Goal: Task Accomplishment & Management: Complete application form

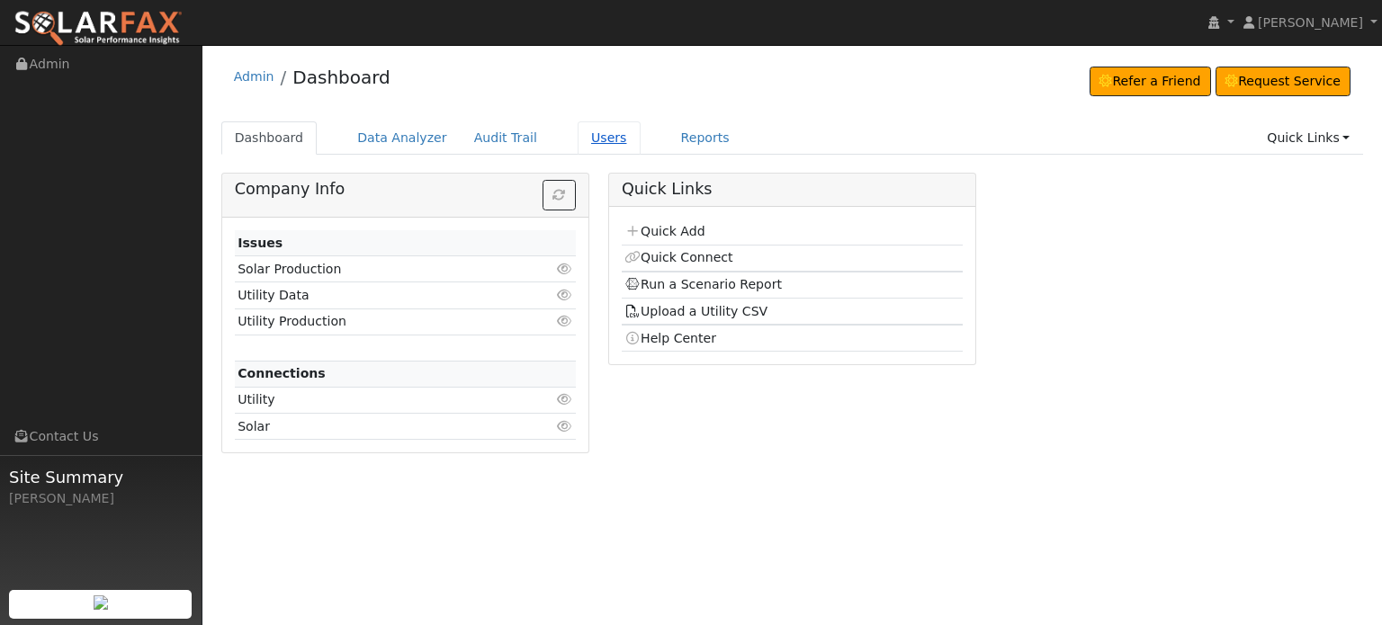
click at [578, 141] on link "Users" at bounding box center [609, 137] width 63 height 33
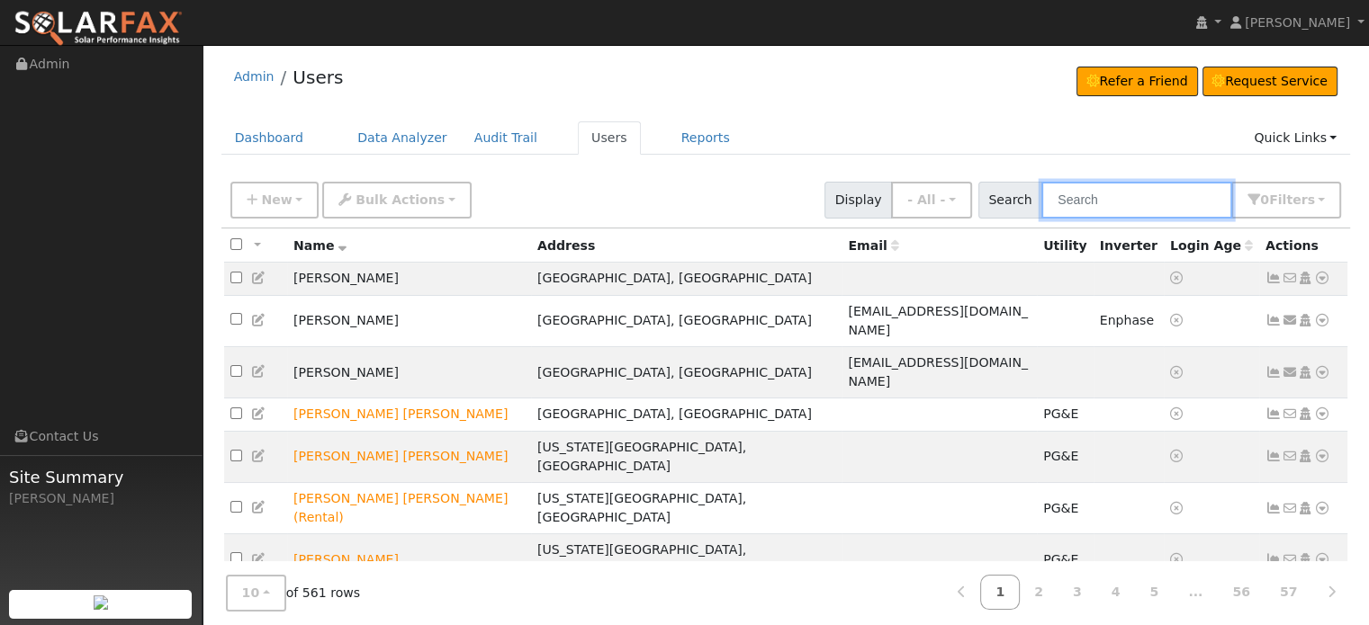
click at [1112, 195] on input "text" at bounding box center [1136, 200] width 191 height 37
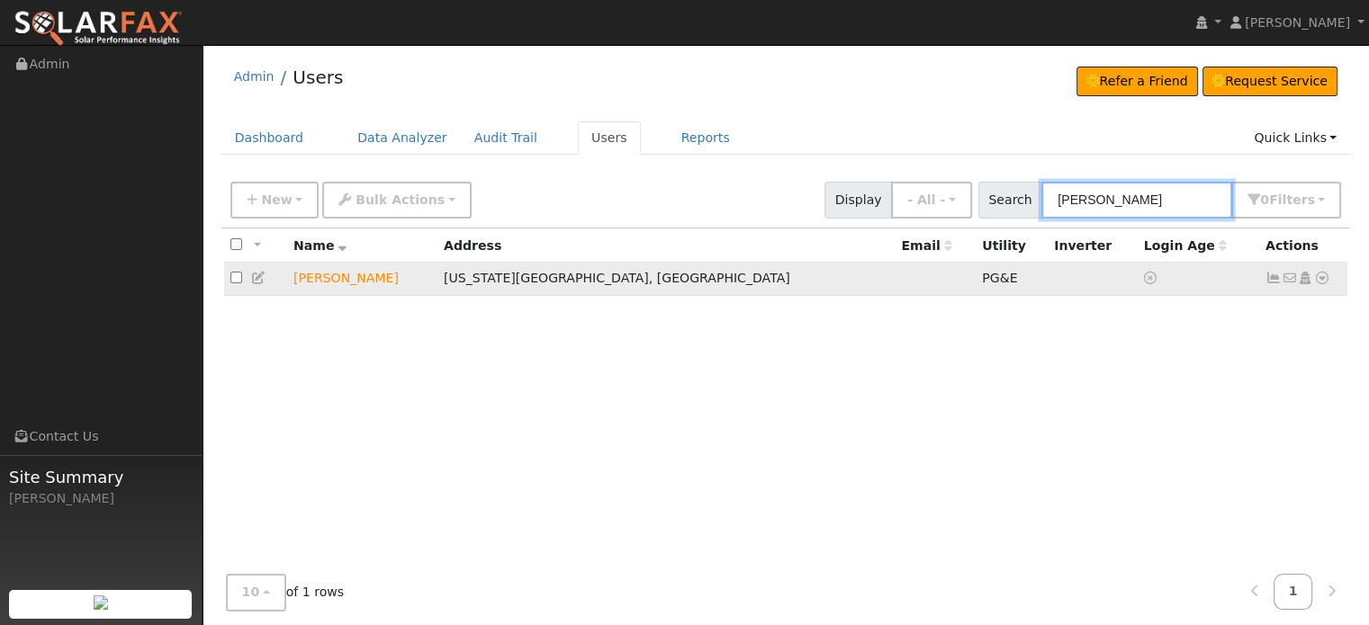
type input "benton"
click at [1317, 278] on icon at bounding box center [1322, 278] width 16 height 13
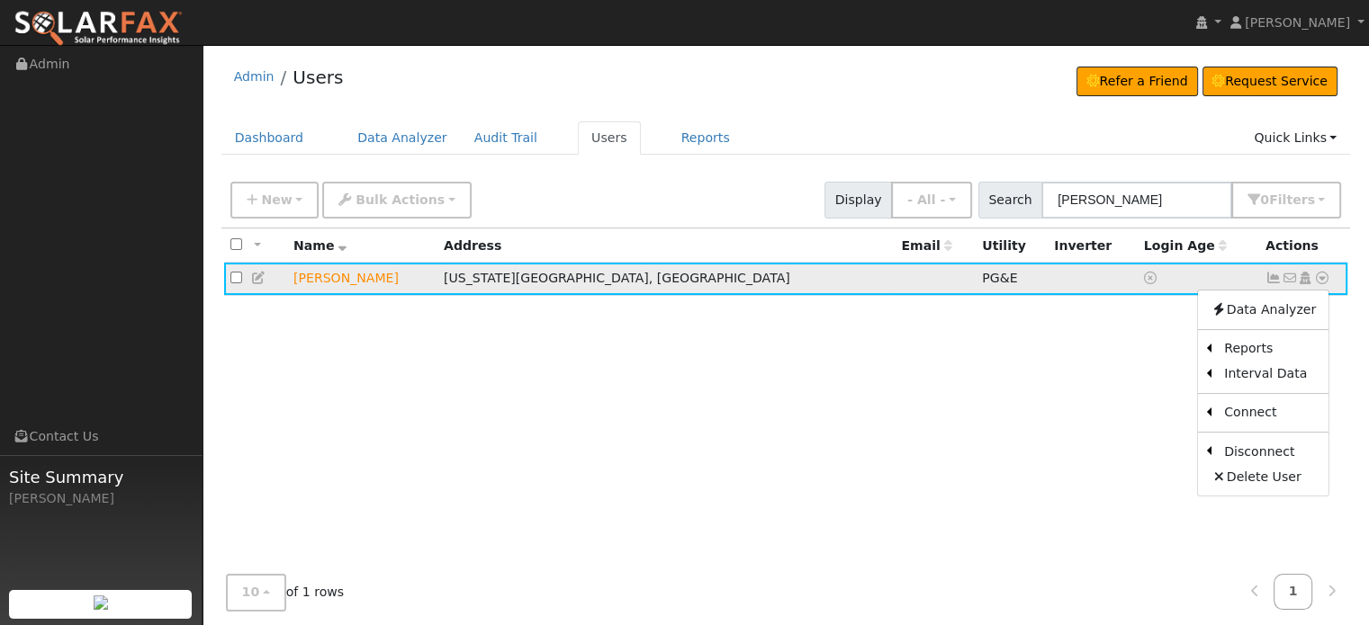
click at [1271, 278] on icon at bounding box center [1273, 278] width 16 height 13
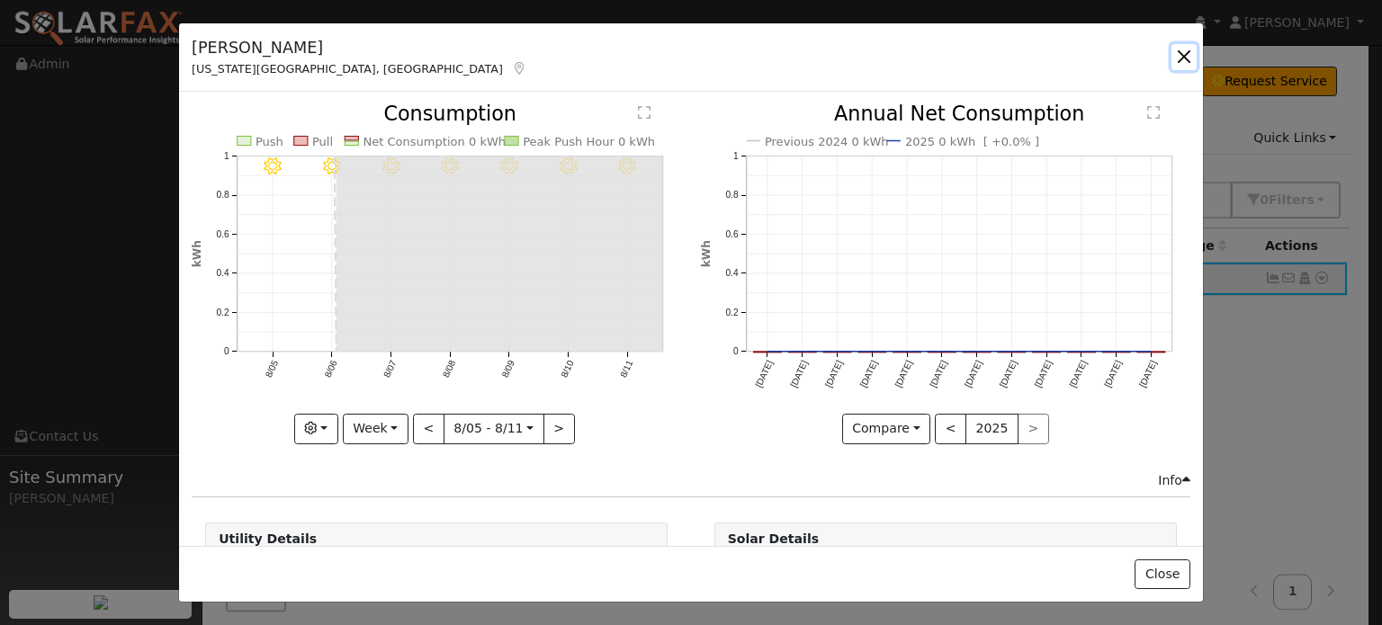
click at [1180, 56] on button "button" at bounding box center [1184, 56] width 25 height 25
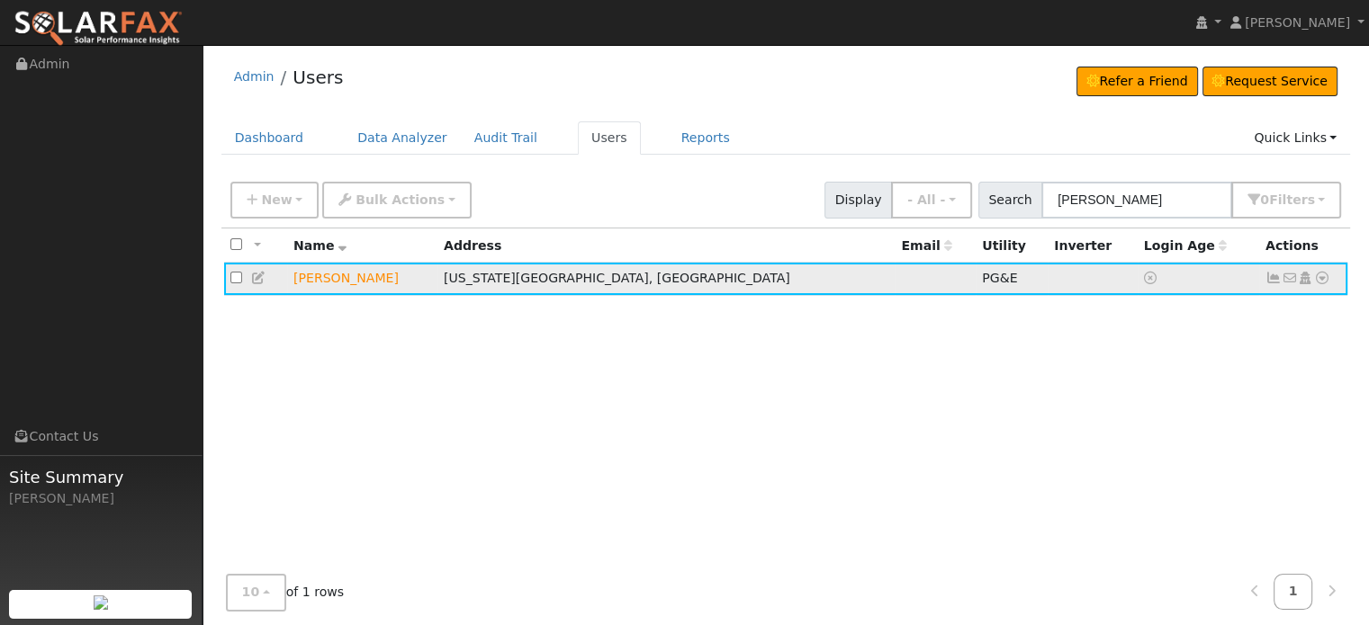
click at [1276, 276] on icon at bounding box center [1273, 278] width 16 height 13
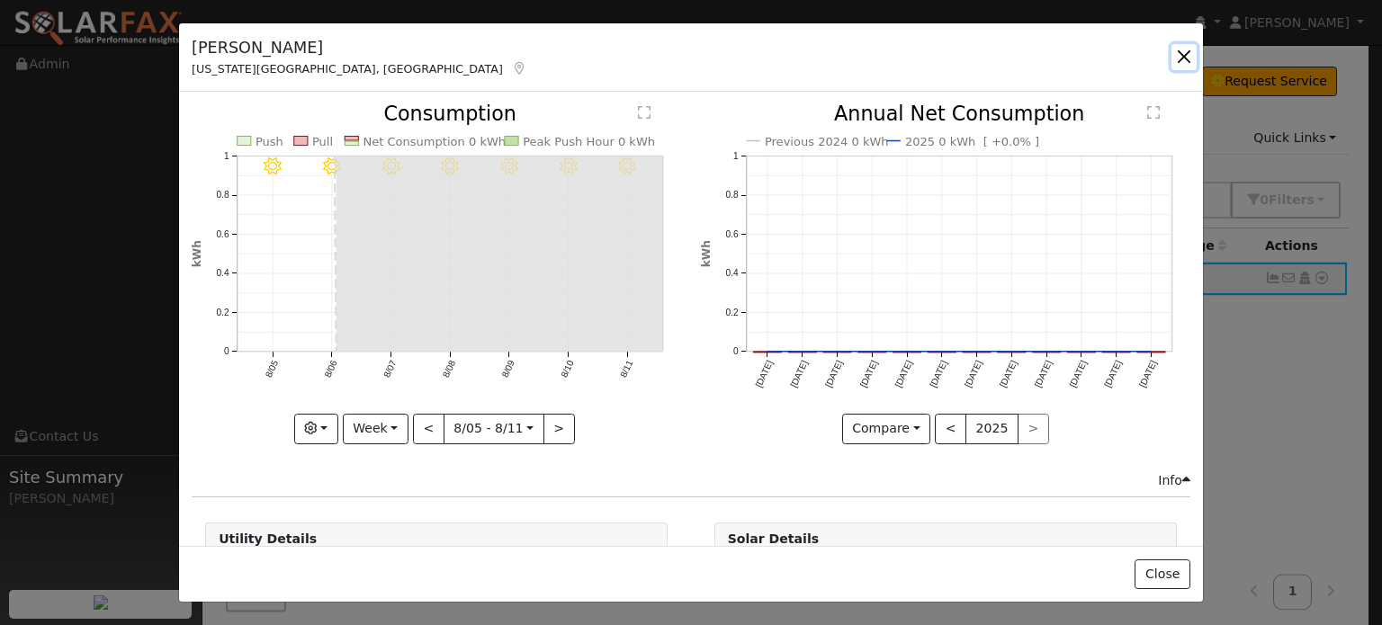
click at [1184, 58] on button "button" at bounding box center [1184, 56] width 25 height 25
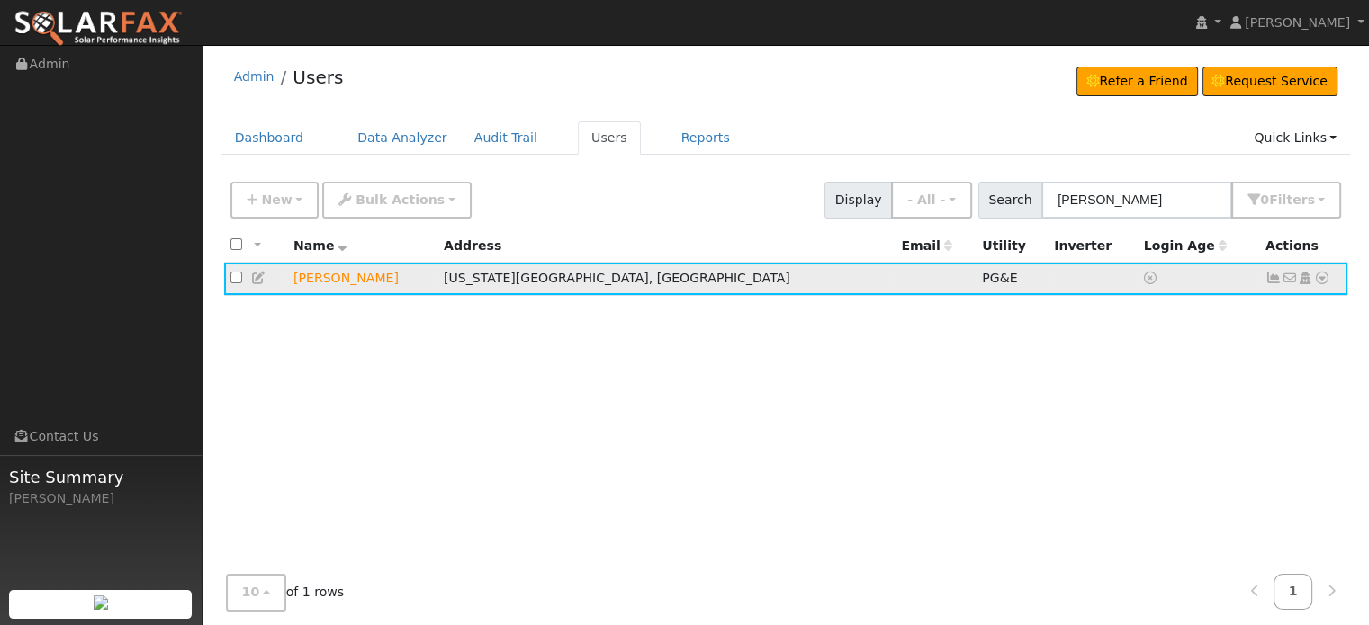
click at [1319, 276] on icon at bounding box center [1322, 278] width 16 height 13
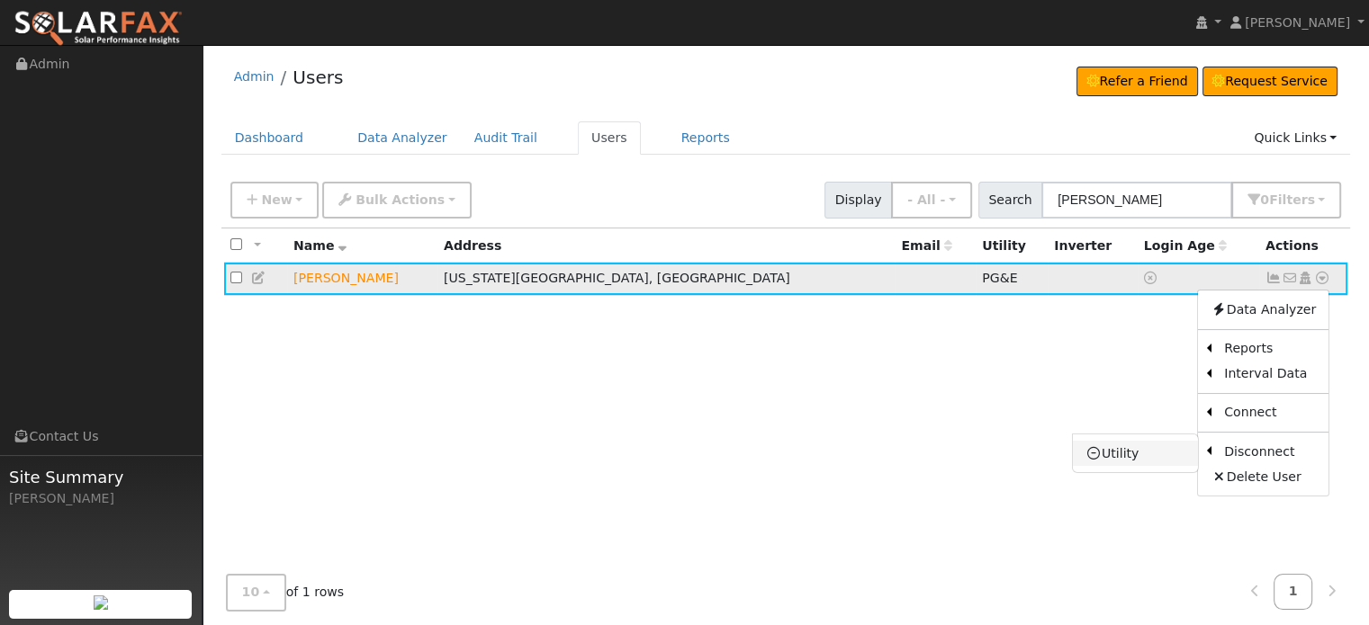
click at [1136, 449] on link "Utility" at bounding box center [1135, 453] width 125 height 25
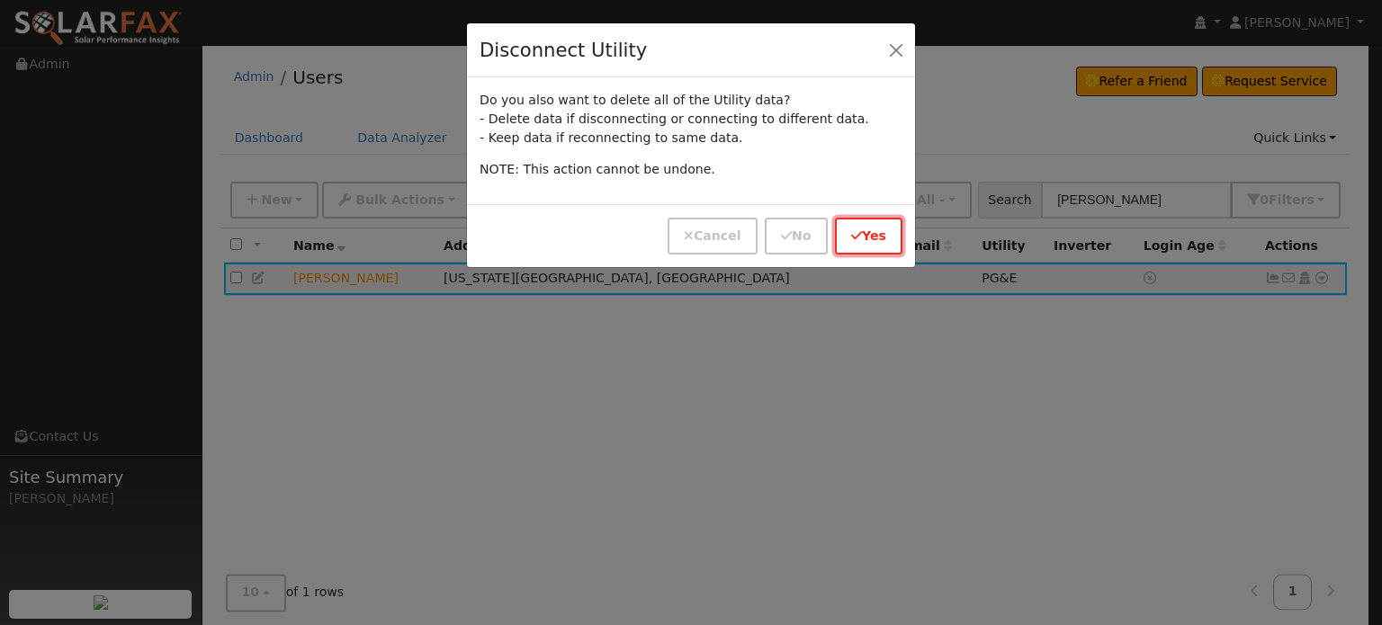
click at [882, 232] on button "Yes" at bounding box center [868, 236] width 67 height 37
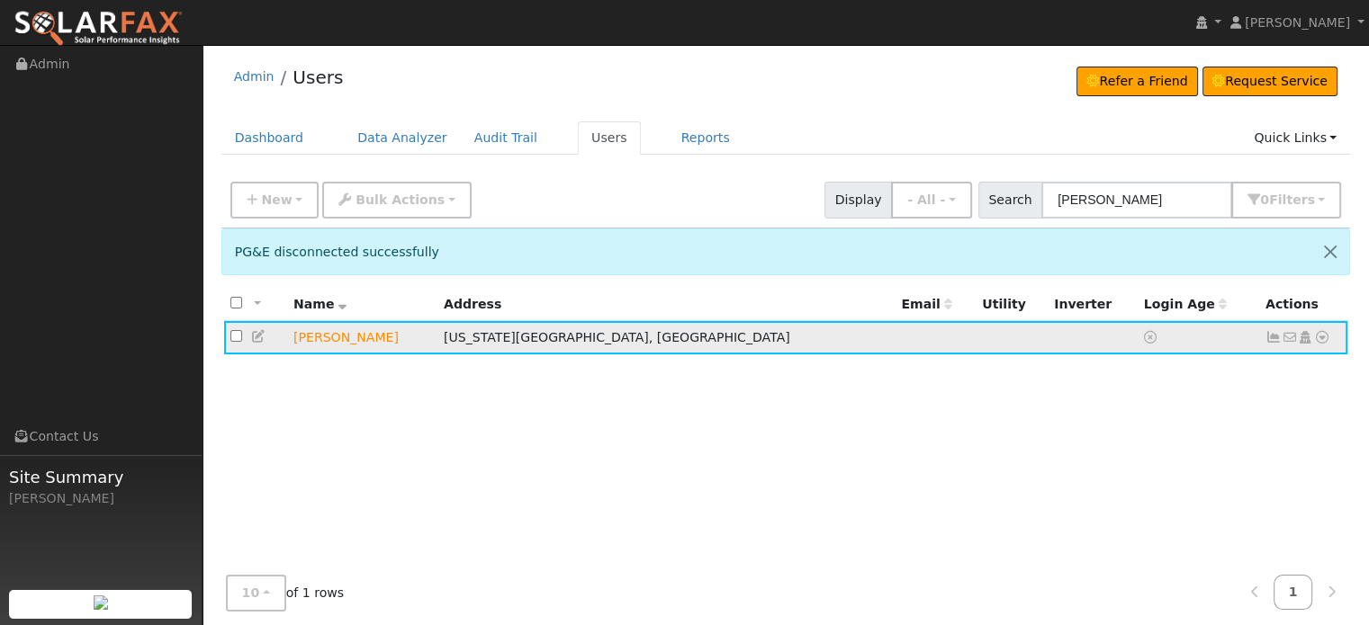
click at [1321, 337] on icon at bounding box center [1322, 337] width 16 height 13
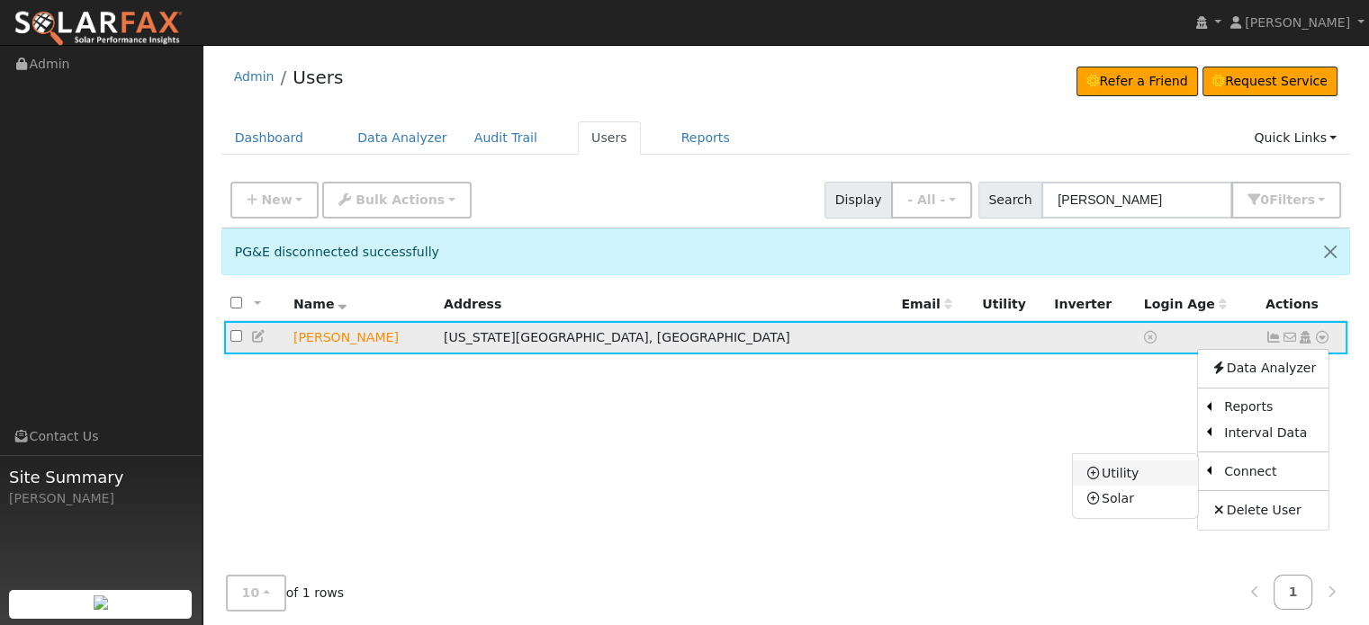
click at [1128, 471] on link "Utility" at bounding box center [1135, 473] width 125 height 25
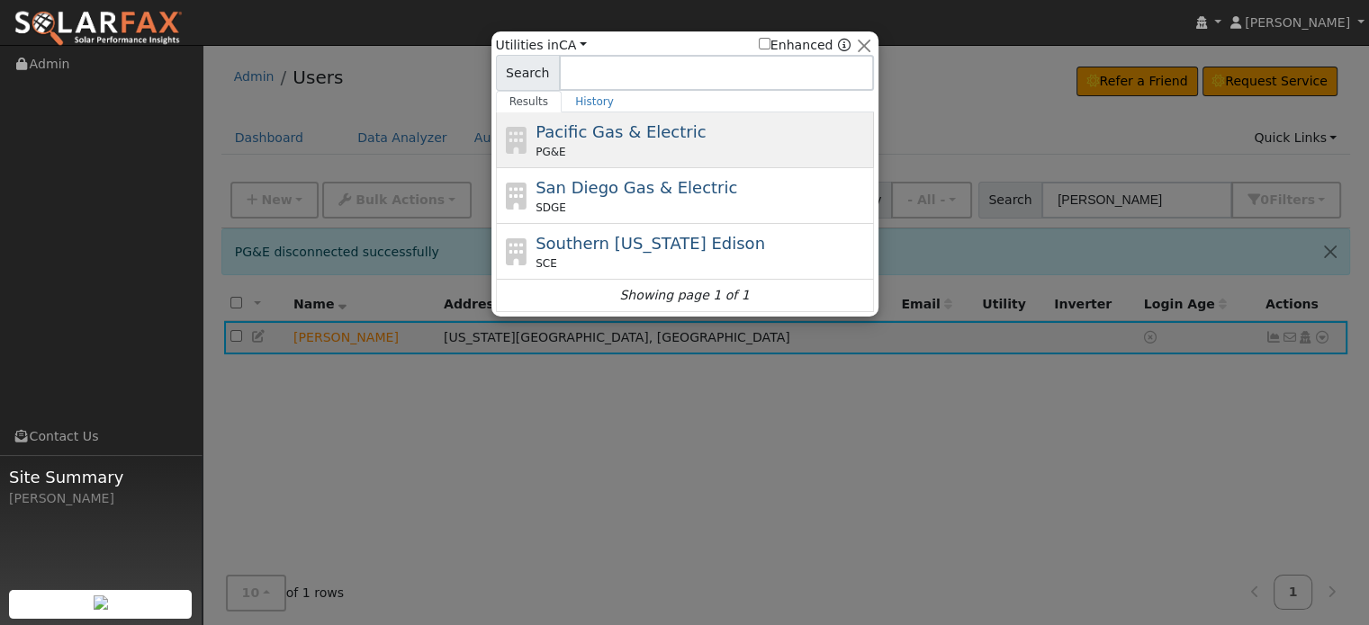
click at [612, 135] on span "Pacific Gas & Electric" at bounding box center [620, 131] width 170 height 19
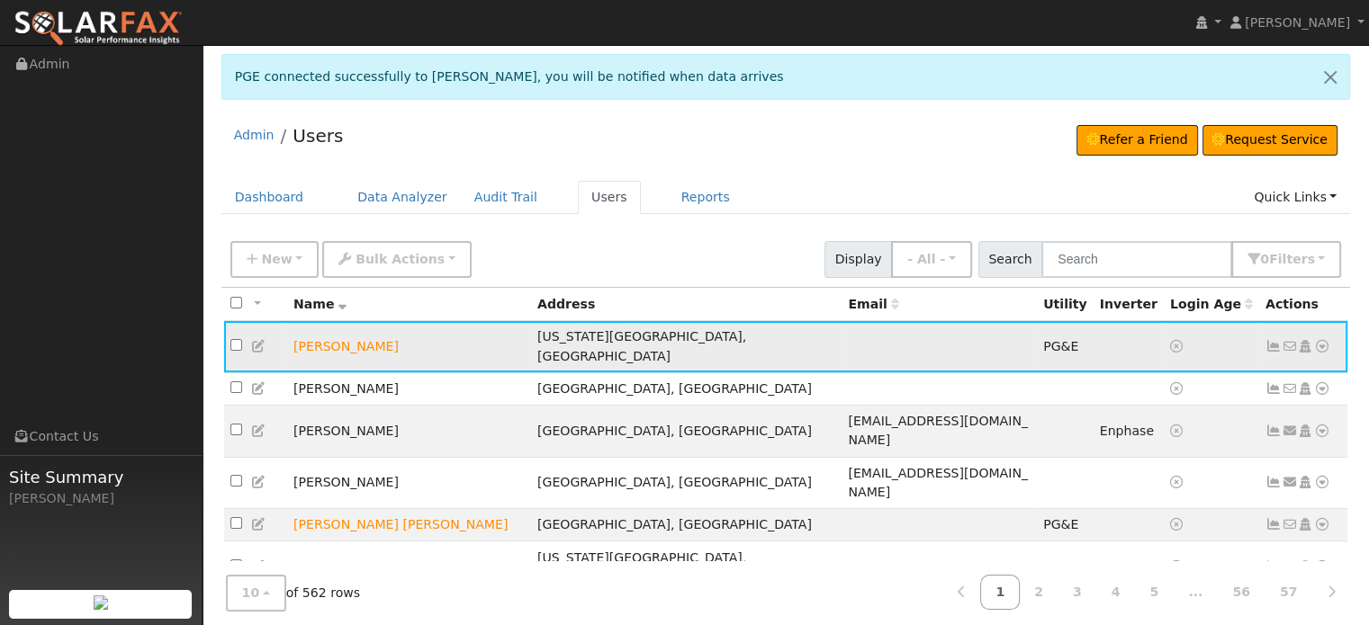
click at [1267, 340] on icon at bounding box center [1273, 346] width 16 height 13
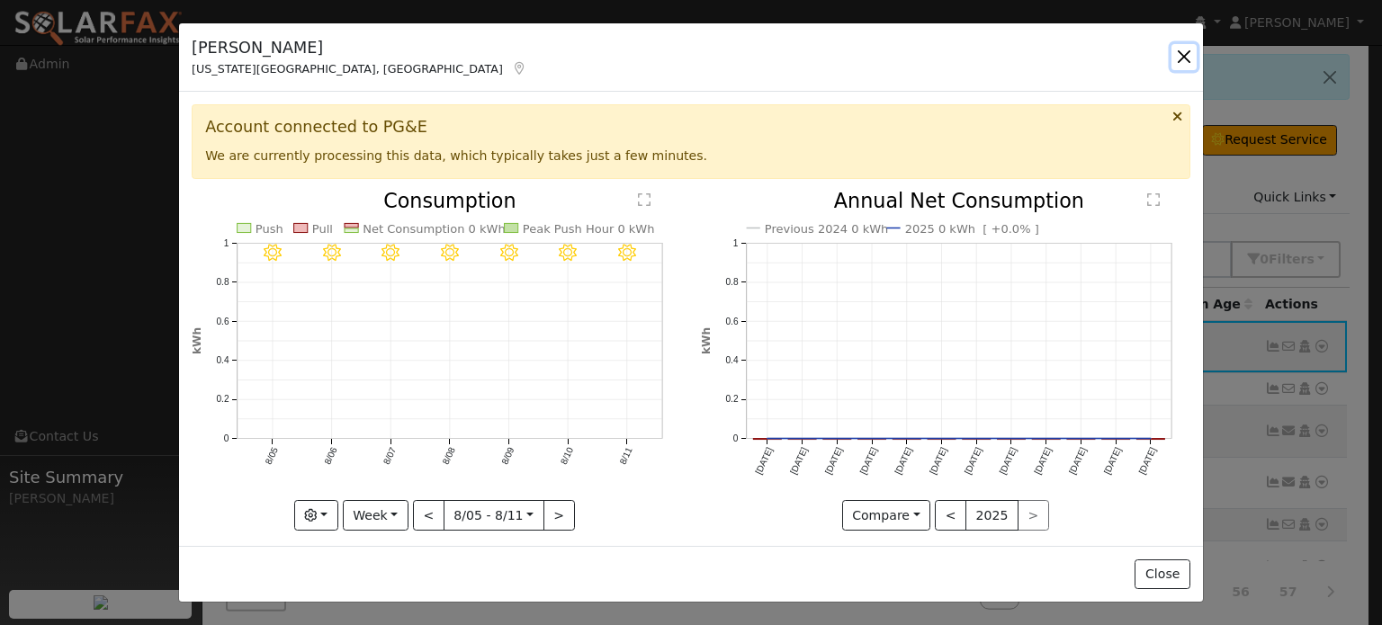
click at [1185, 53] on button "button" at bounding box center [1184, 56] width 25 height 25
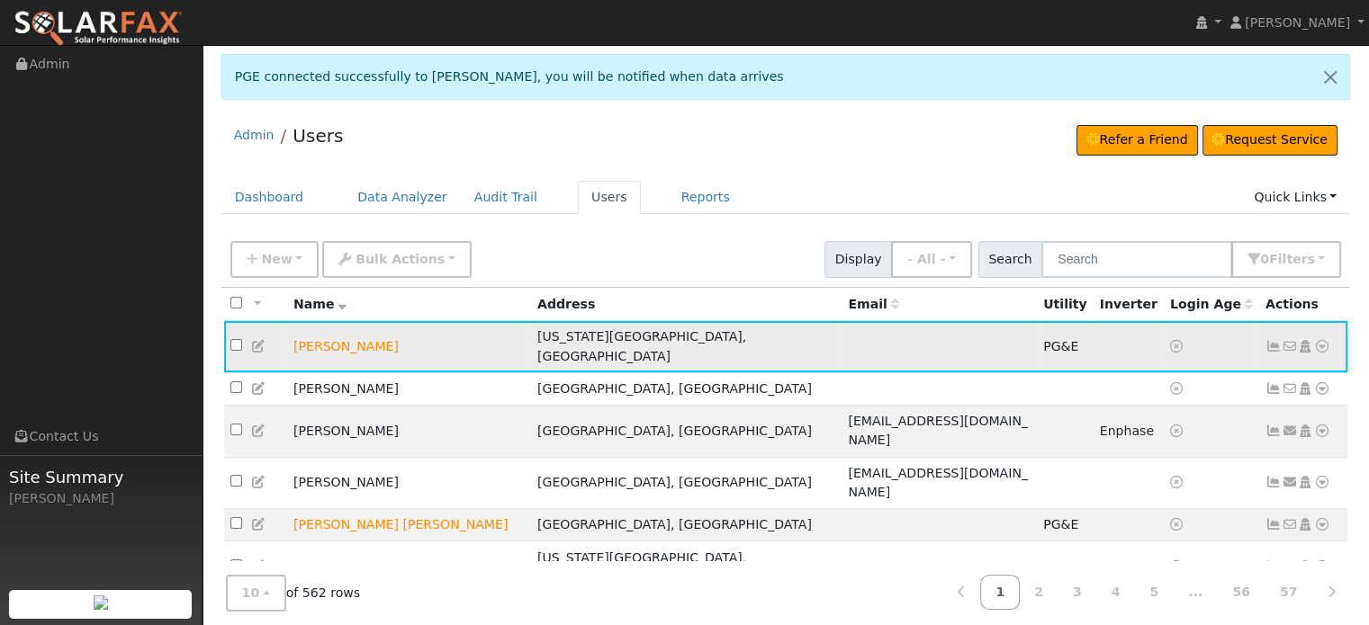
click at [1271, 340] on icon at bounding box center [1273, 346] width 16 height 13
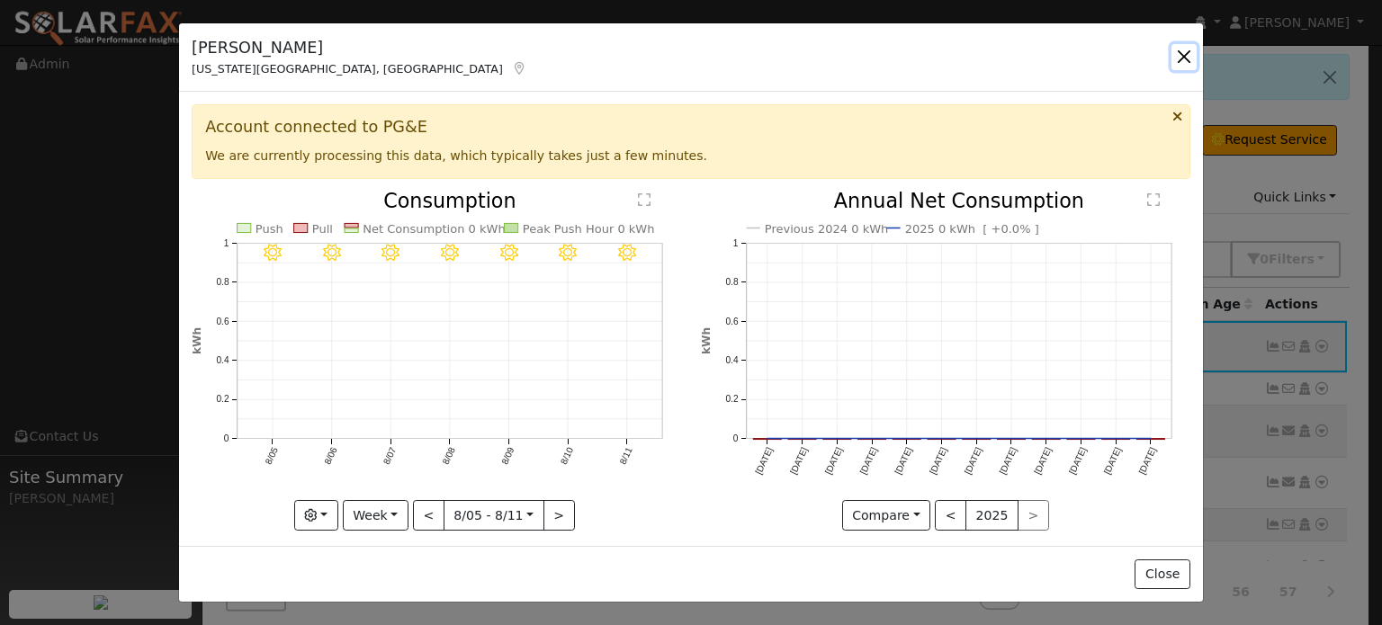
click at [1187, 57] on button "button" at bounding box center [1184, 56] width 25 height 25
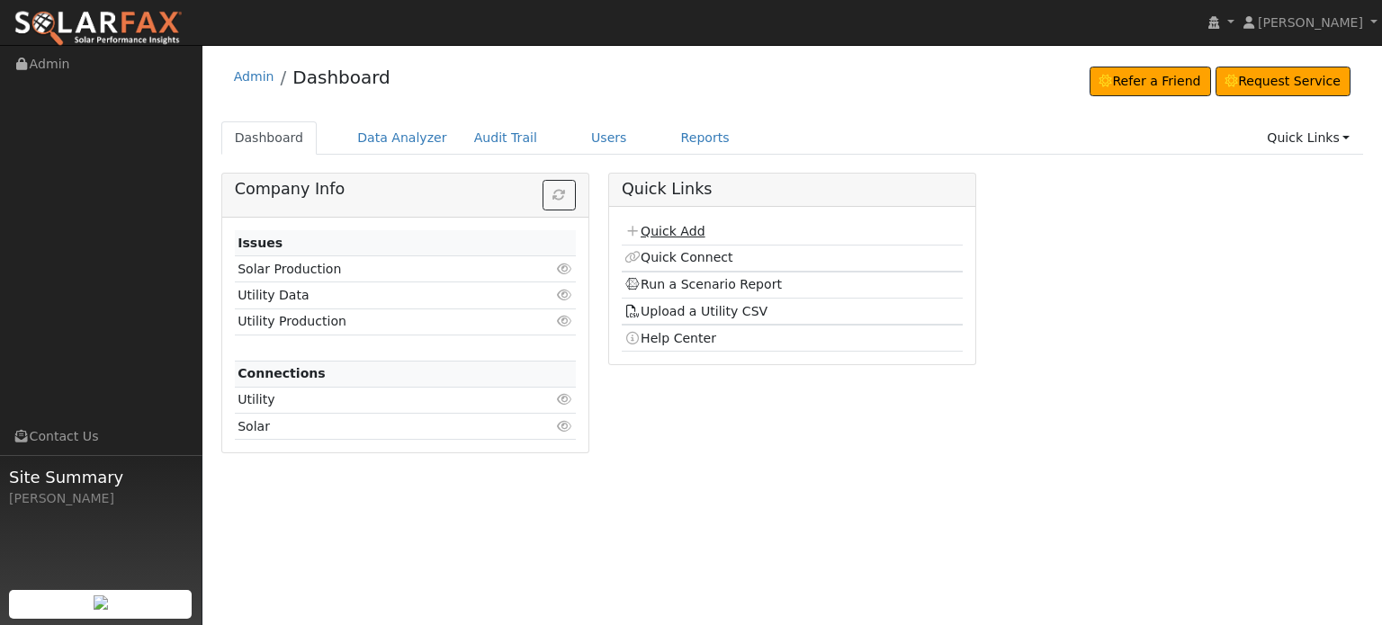
click at [668, 228] on link "Quick Add" at bounding box center [665, 231] width 80 height 14
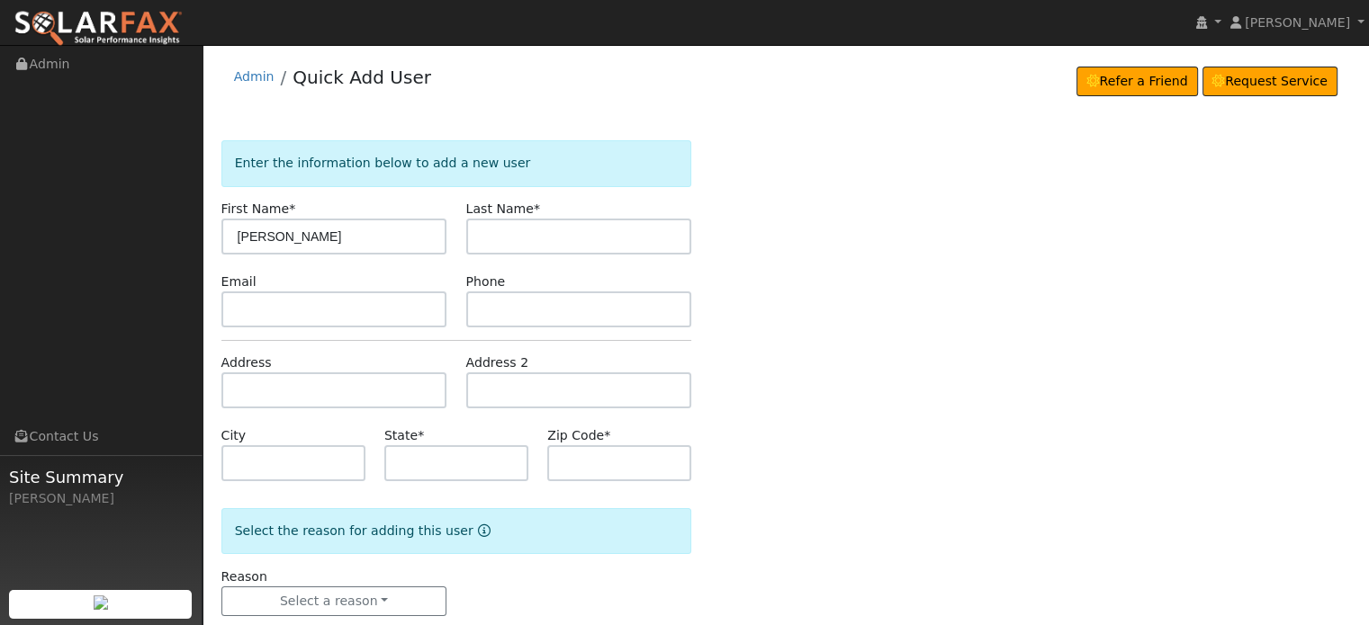
type input "[PERSON_NAME]"
click at [234, 384] on input "text" at bounding box center [334, 391] width 226 height 36
click at [241, 391] on input "text" at bounding box center [334, 391] width 226 height 36
paste input "13145 Wild Life Lane"
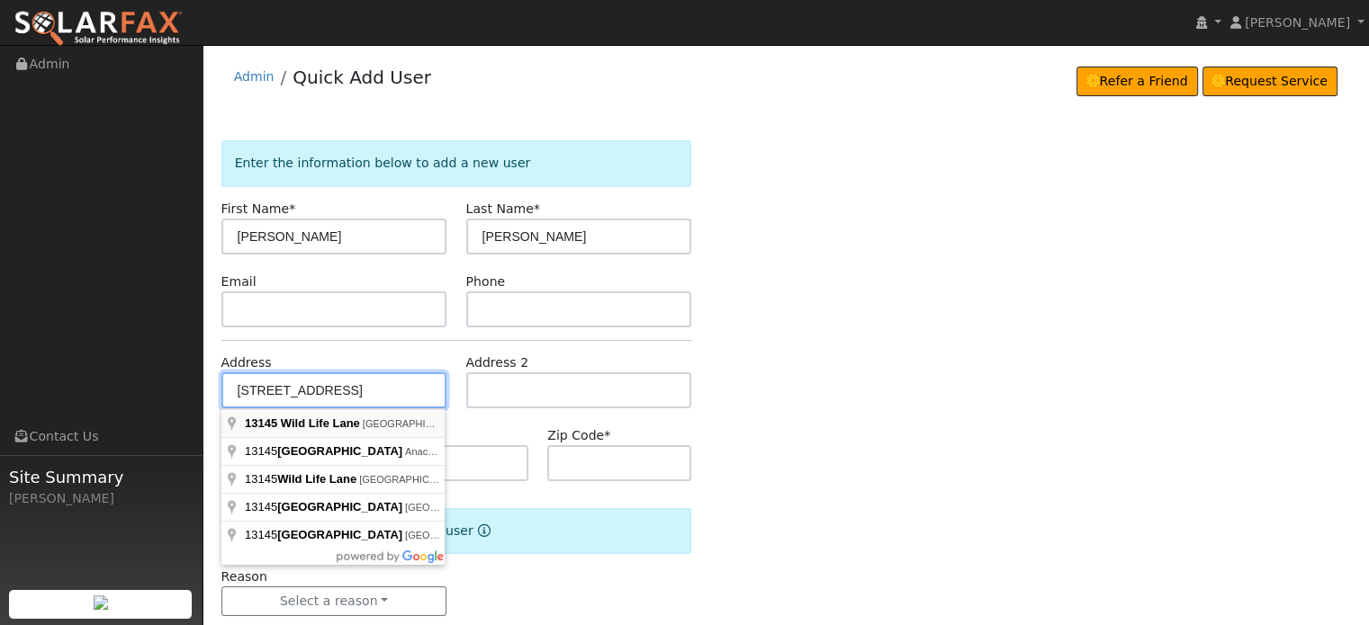
type input "13145 Wild Life Lane"
type input "Grass Valley"
type input "CA"
type input "95945"
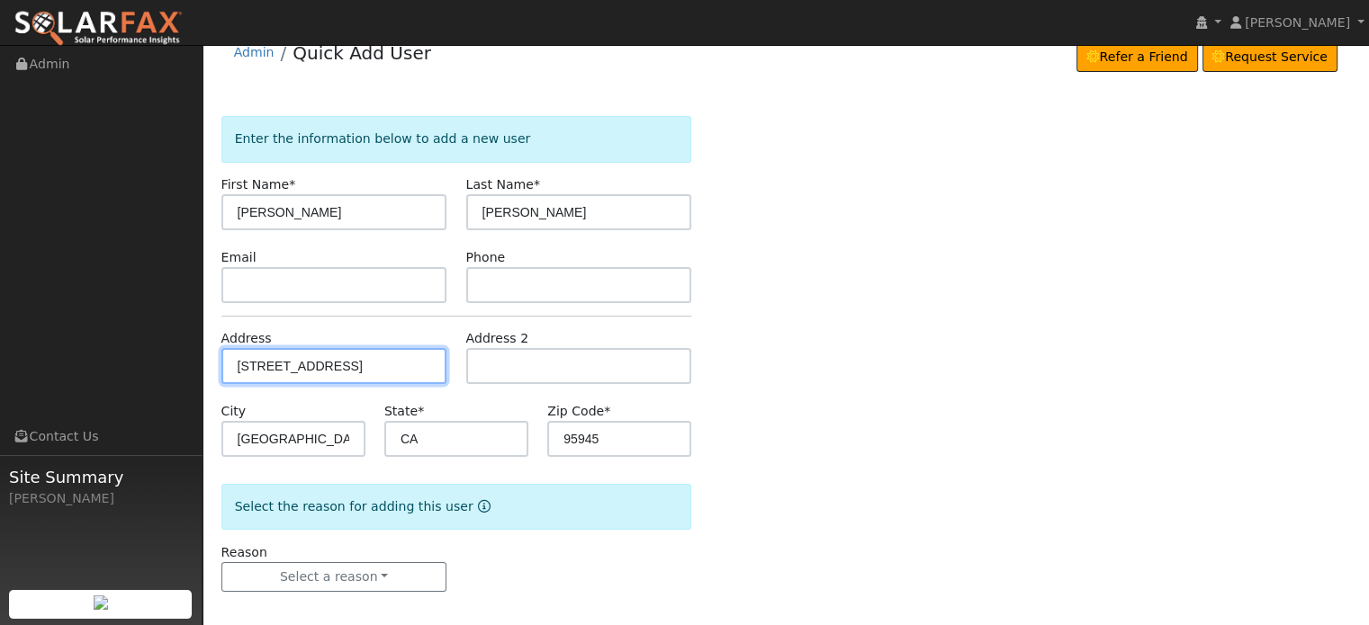
scroll to position [35, 0]
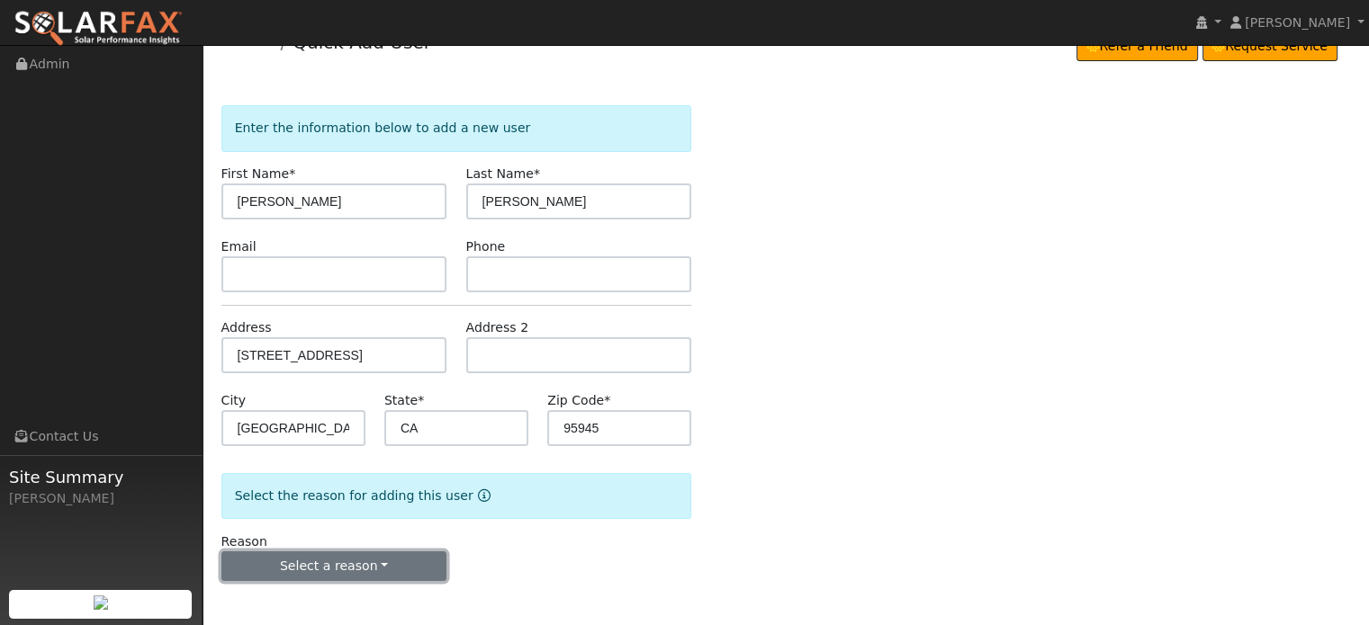
click at [320, 567] on button "Select a reason" at bounding box center [334, 567] width 226 height 31
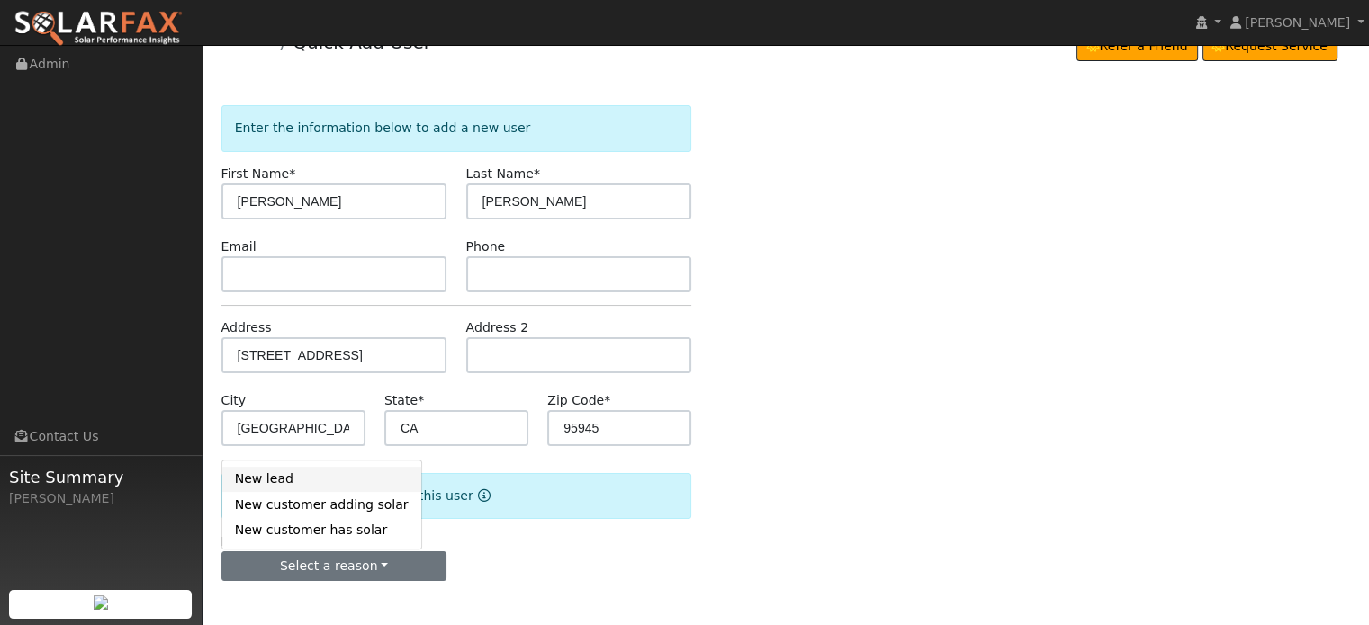
click at [253, 479] on link "New lead" at bounding box center [321, 479] width 199 height 25
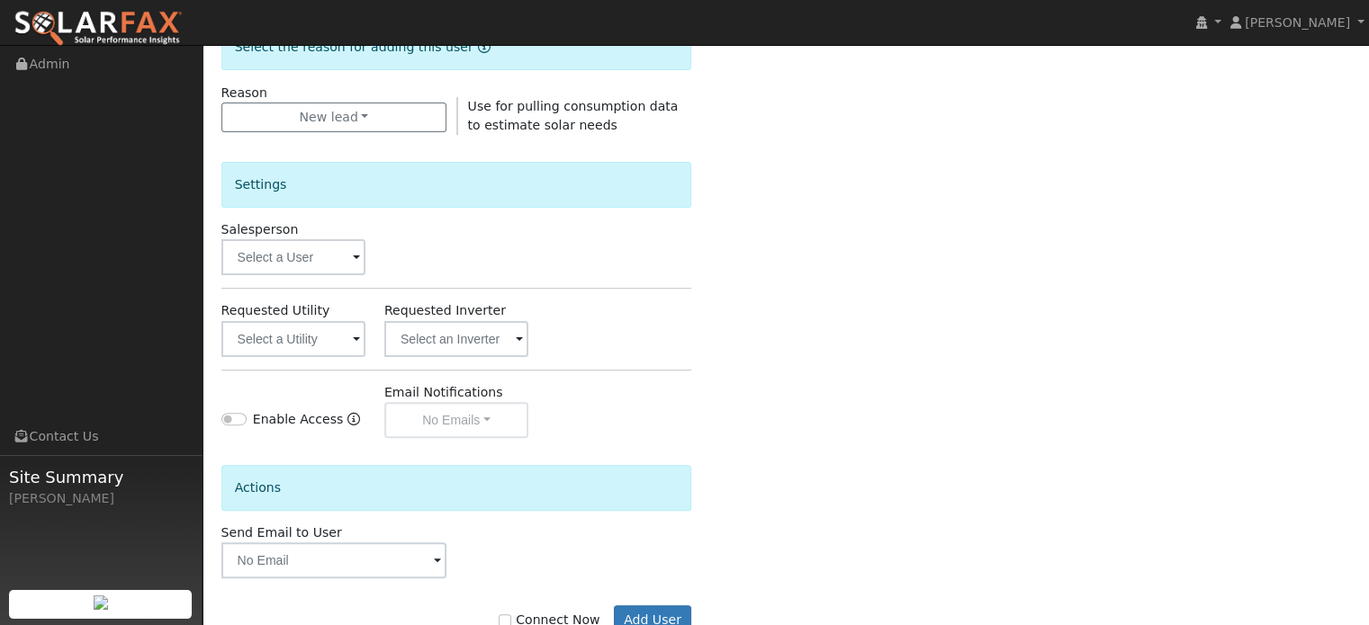
scroll to position [485, 0]
click at [243, 341] on input "text" at bounding box center [293, 338] width 144 height 36
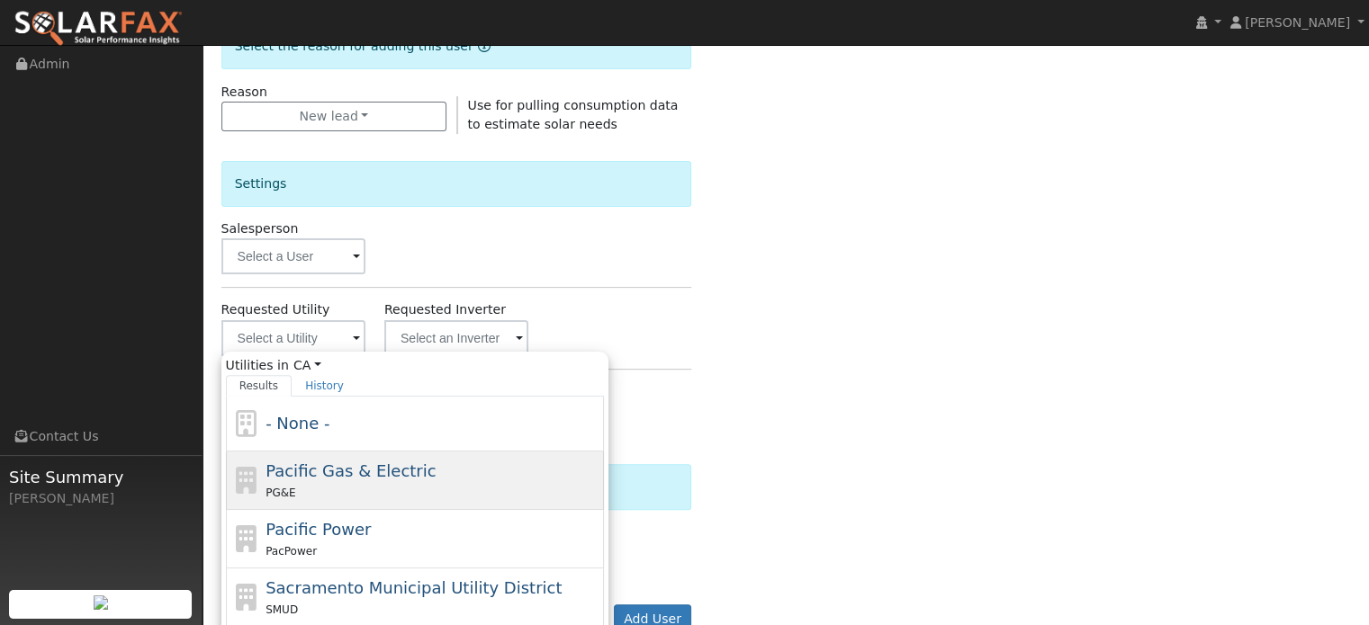
click at [328, 479] on div "Pacific Gas & Electric PG&E" at bounding box center [432, 480] width 334 height 43
type input "Pacific Gas & Electric"
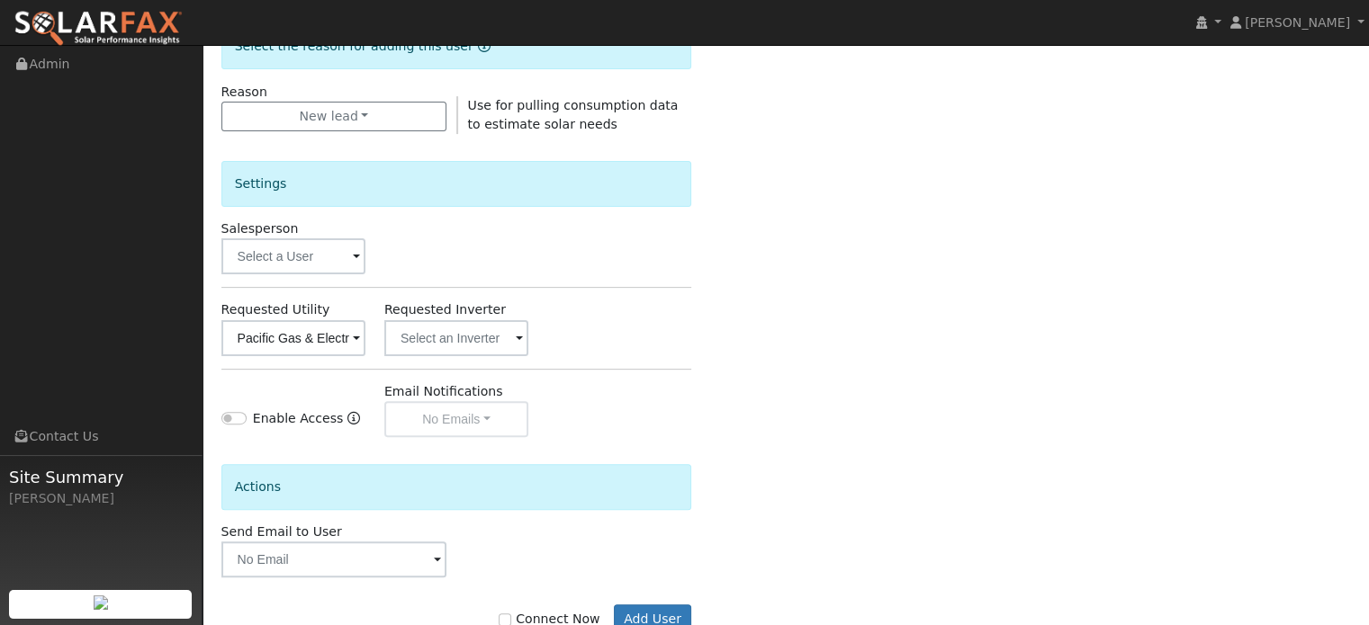
scroll to position [537, 0]
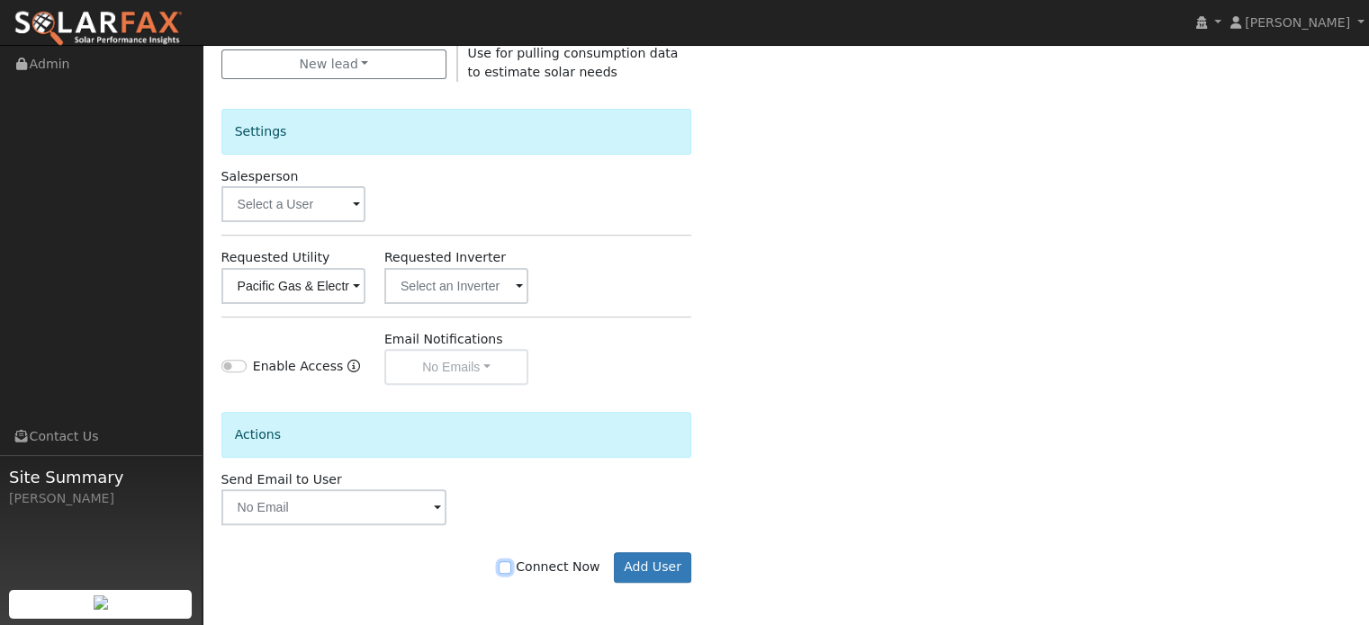
click at [511, 568] on input "Connect Now" at bounding box center [505, 568] width 13 height 13
checkbox input "true"
click at [672, 565] on button "Add User" at bounding box center [653, 568] width 78 height 31
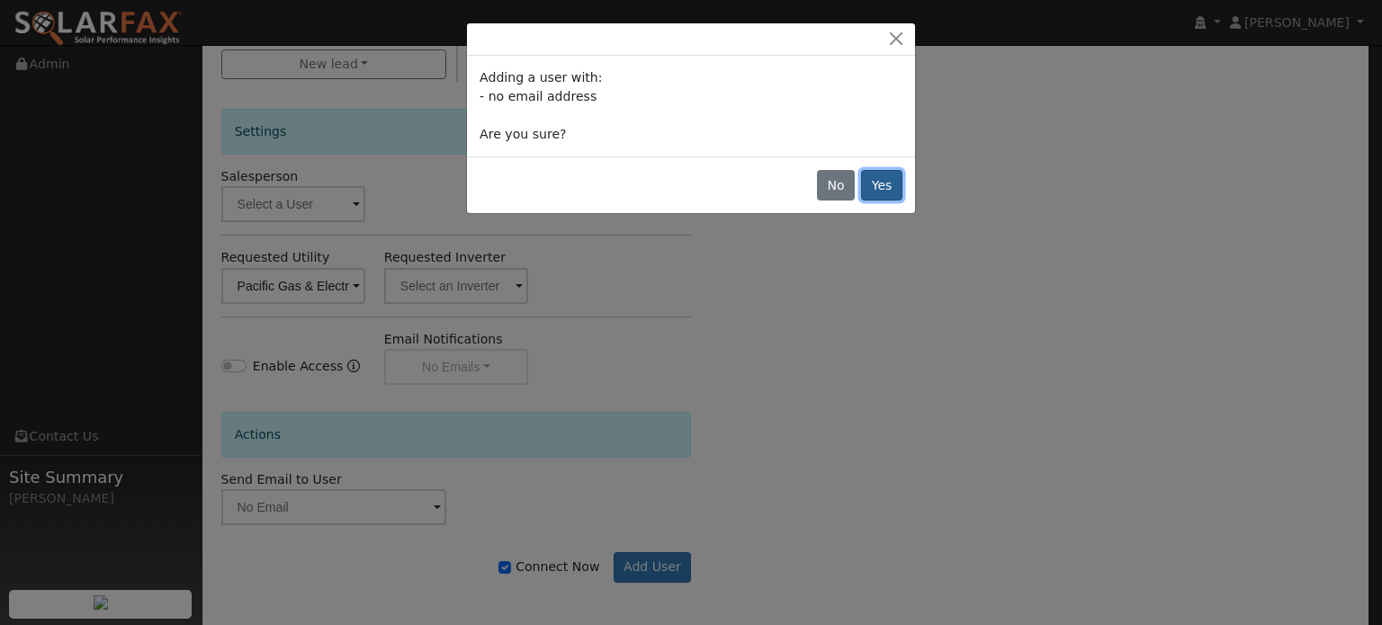
click at [878, 174] on button "Yes" at bounding box center [881, 185] width 41 height 31
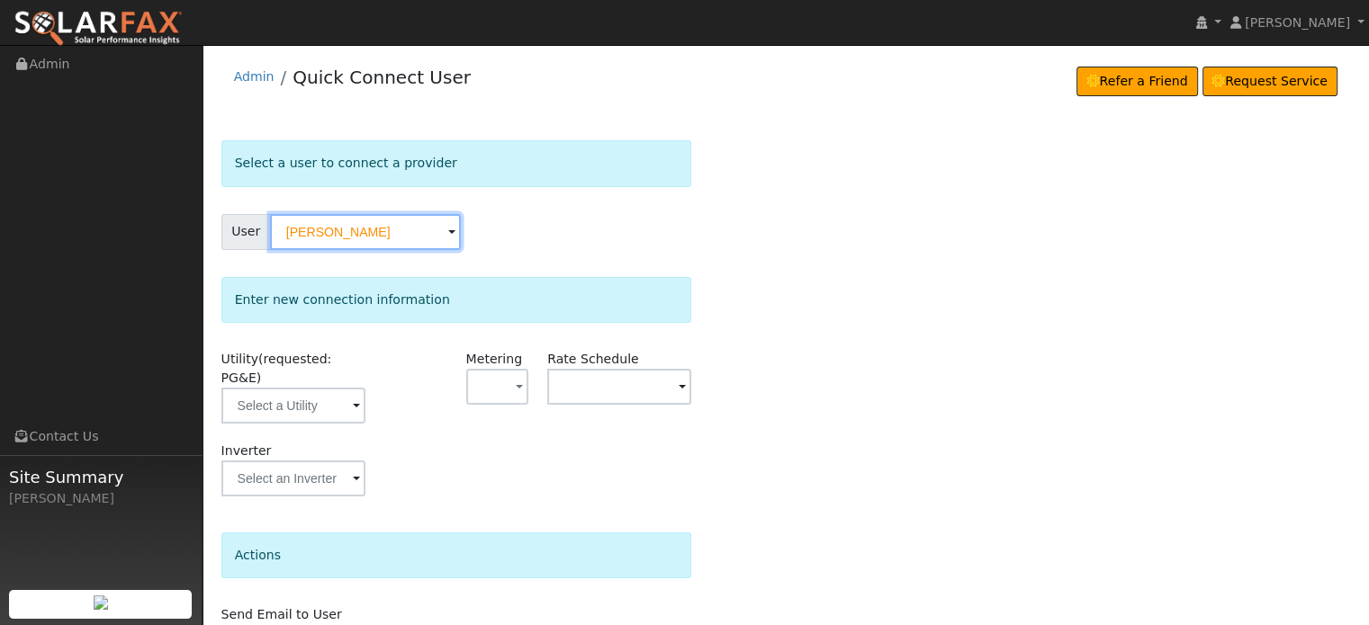
scroll to position [90, 0]
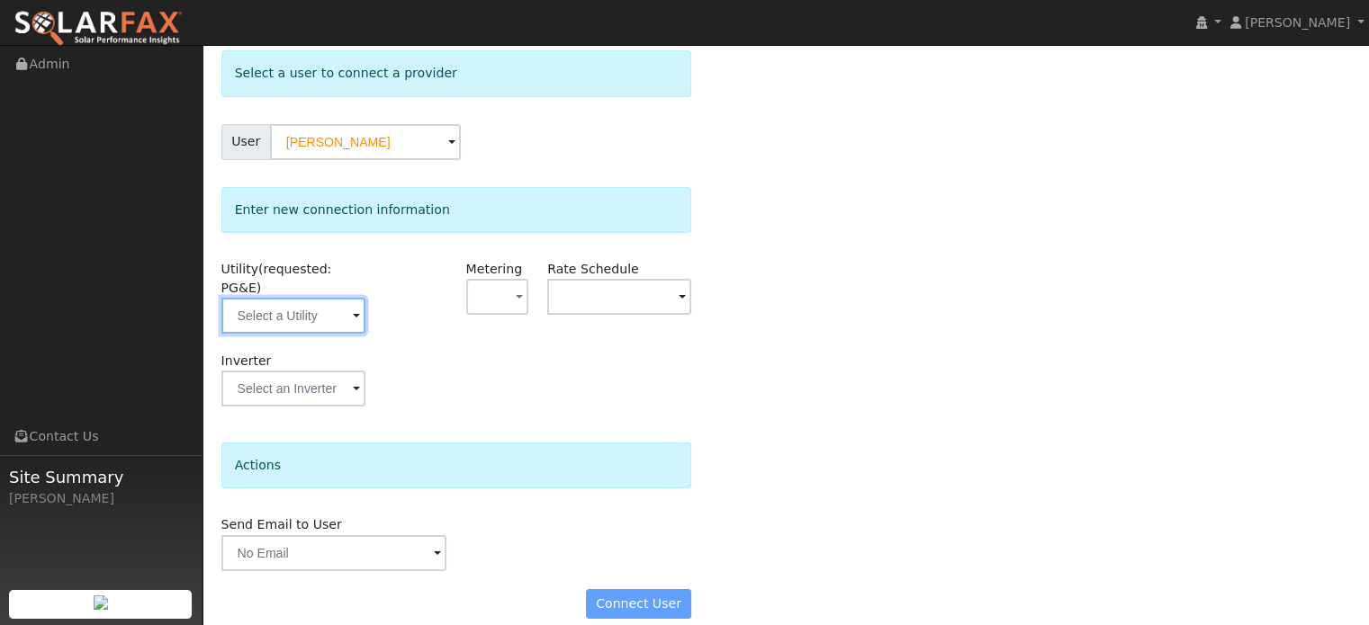
click at [274, 298] on input "text" at bounding box center [293, 316] width 144 height 36
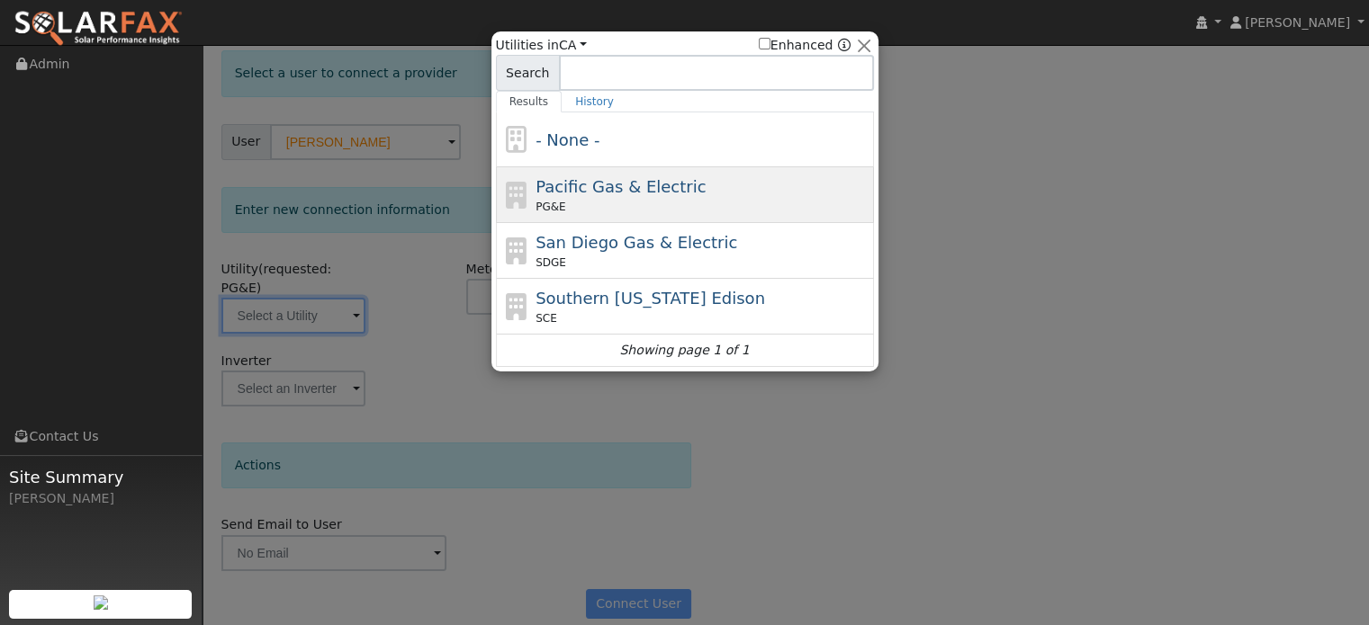
click at [580, 197] on div "Pacific Gas & Electric PG&E" at bounding box center [702, 195] width 334 height 40
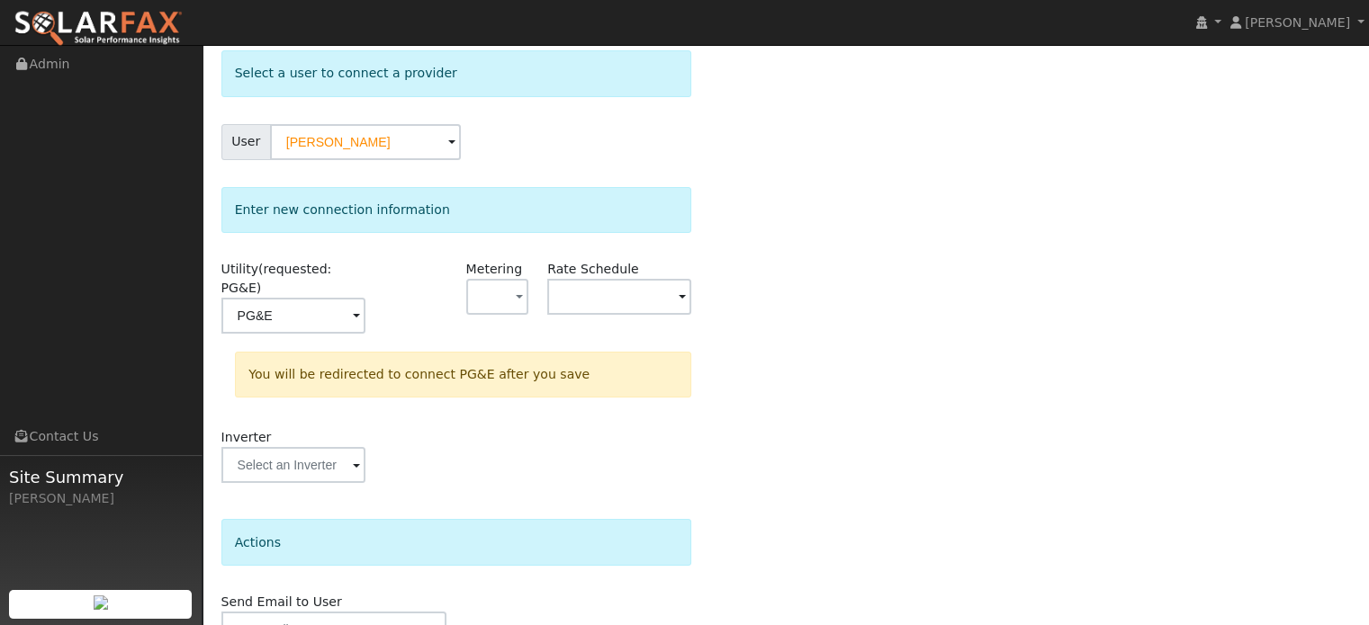
type input "PG&E"
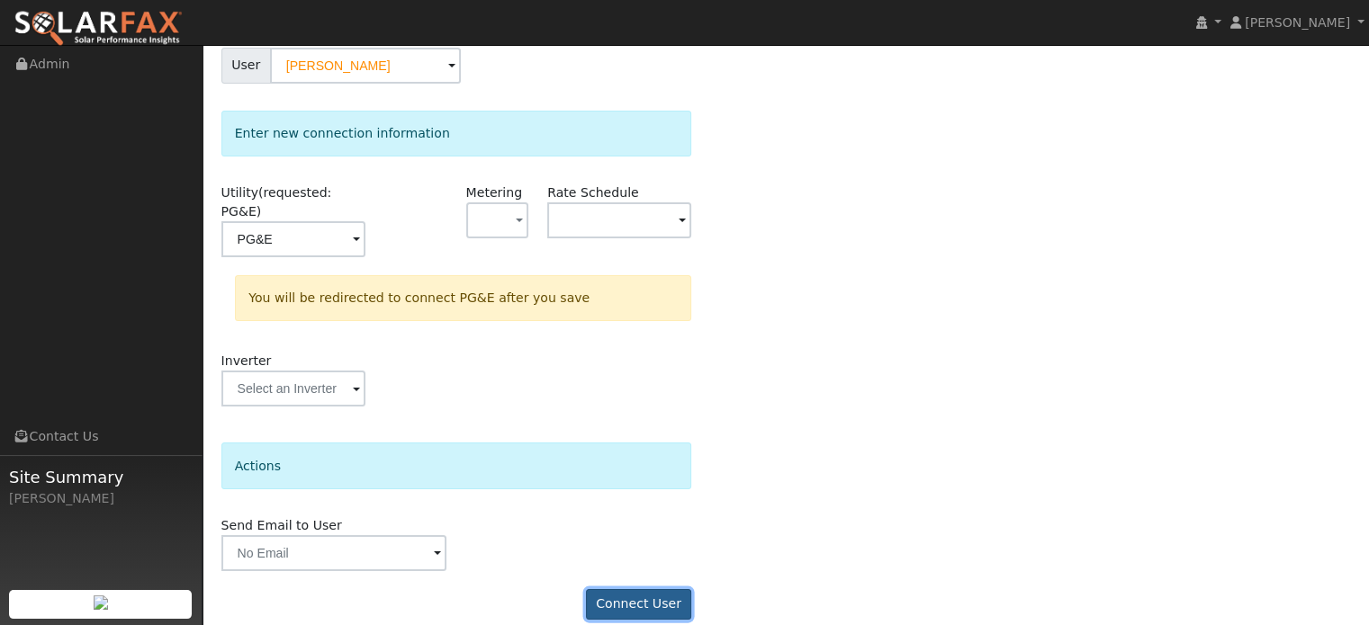
click at [623, 589] on button "Connect User" at bounding box center [639, 604] width 106 height 31
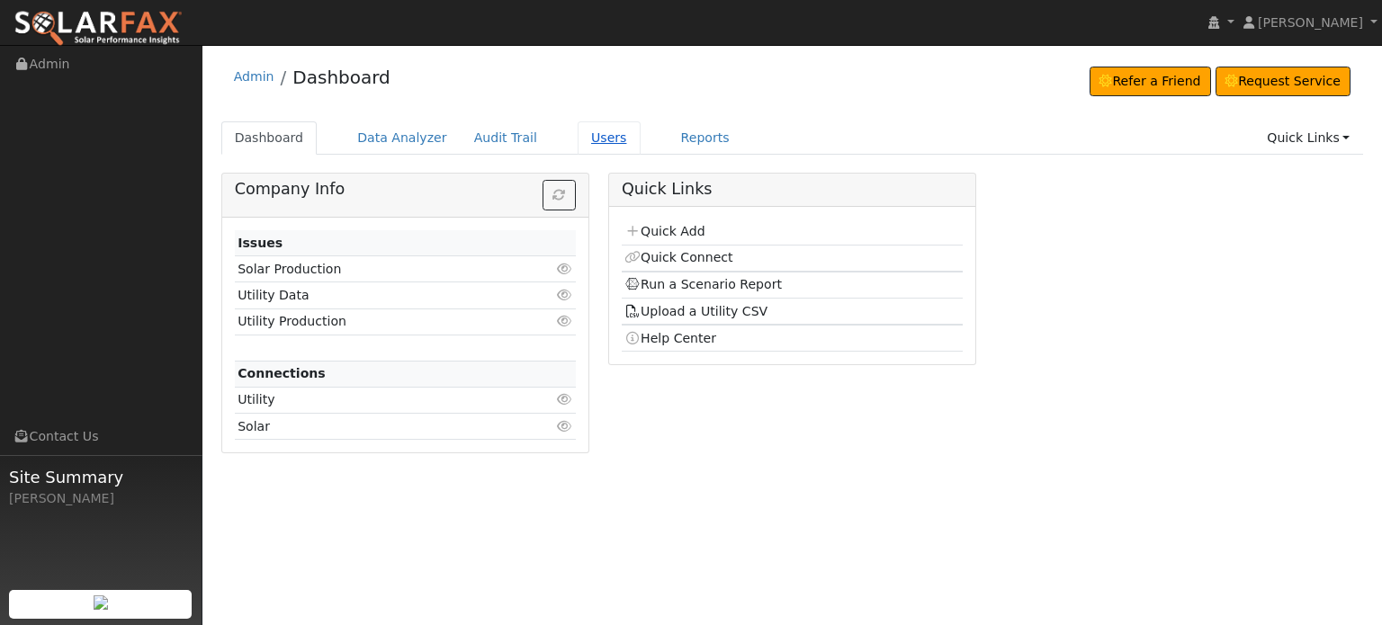
click at [578, 135] on link "Users" at bounding box center [609, 137] width 63 height 33
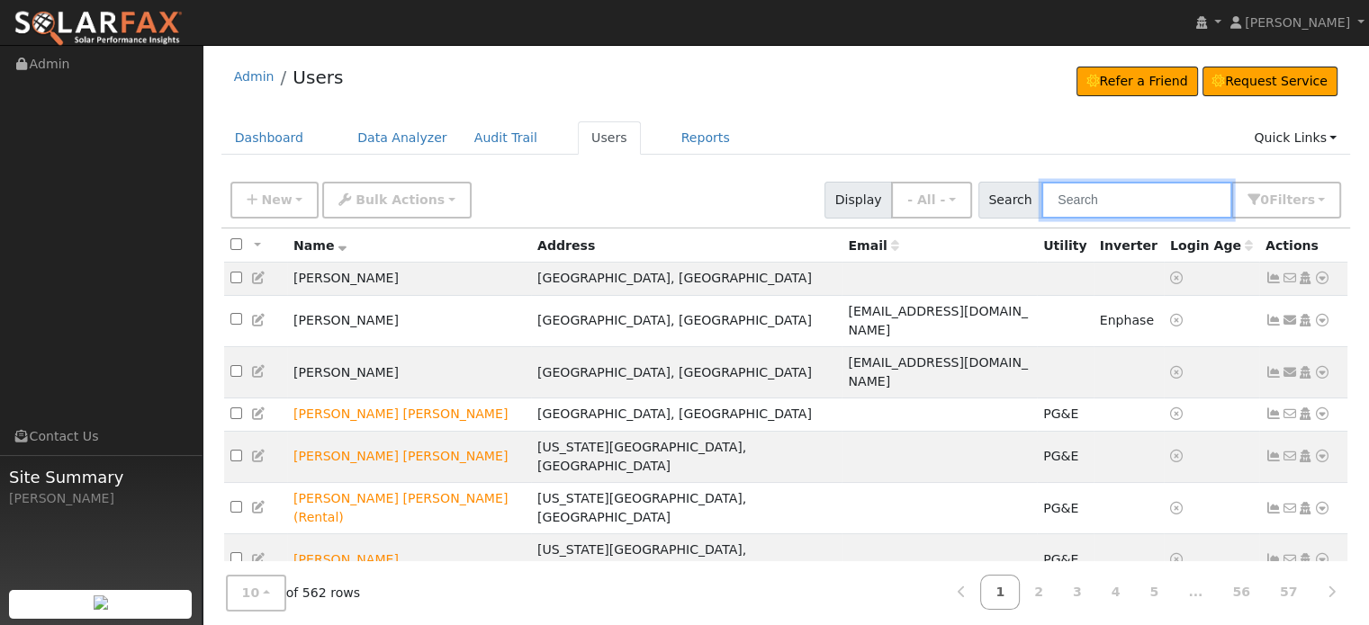
click at [1119, 208] on input "text" at bounding box center [1136, 200] width 191 height 37
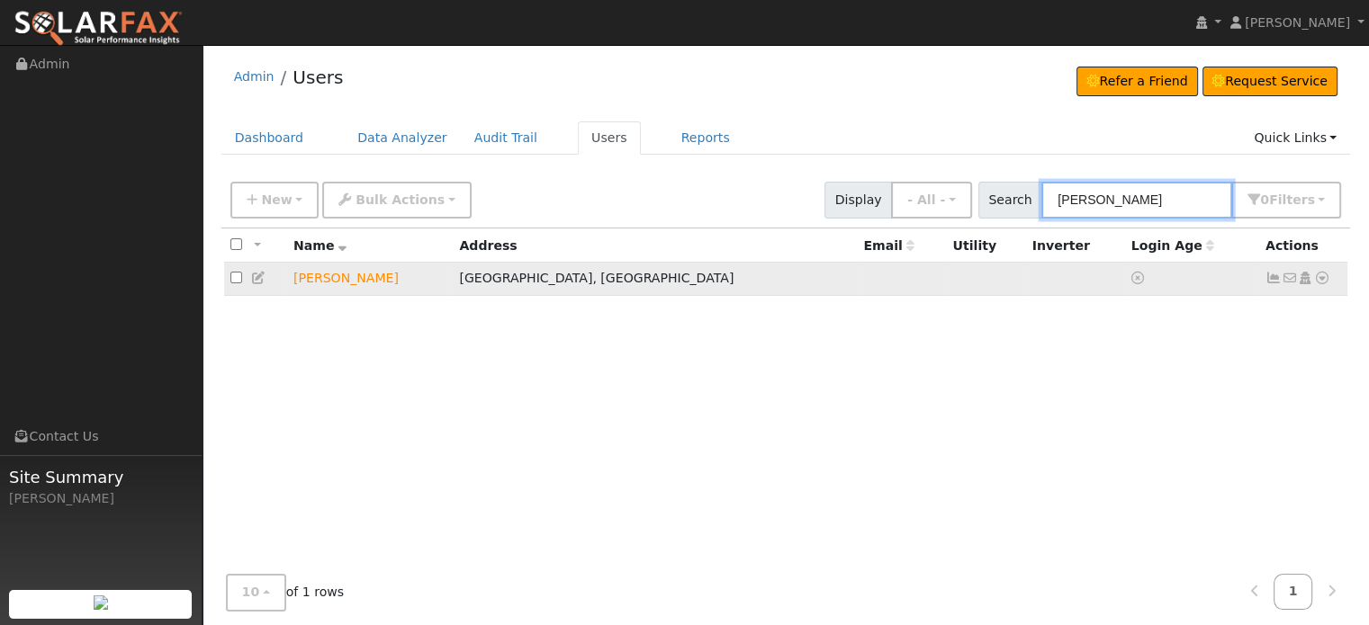
type input "[PERSON_NAME]"
click at [1272, 280] on icon at bounding box center [1273, 278] width 16 height 13
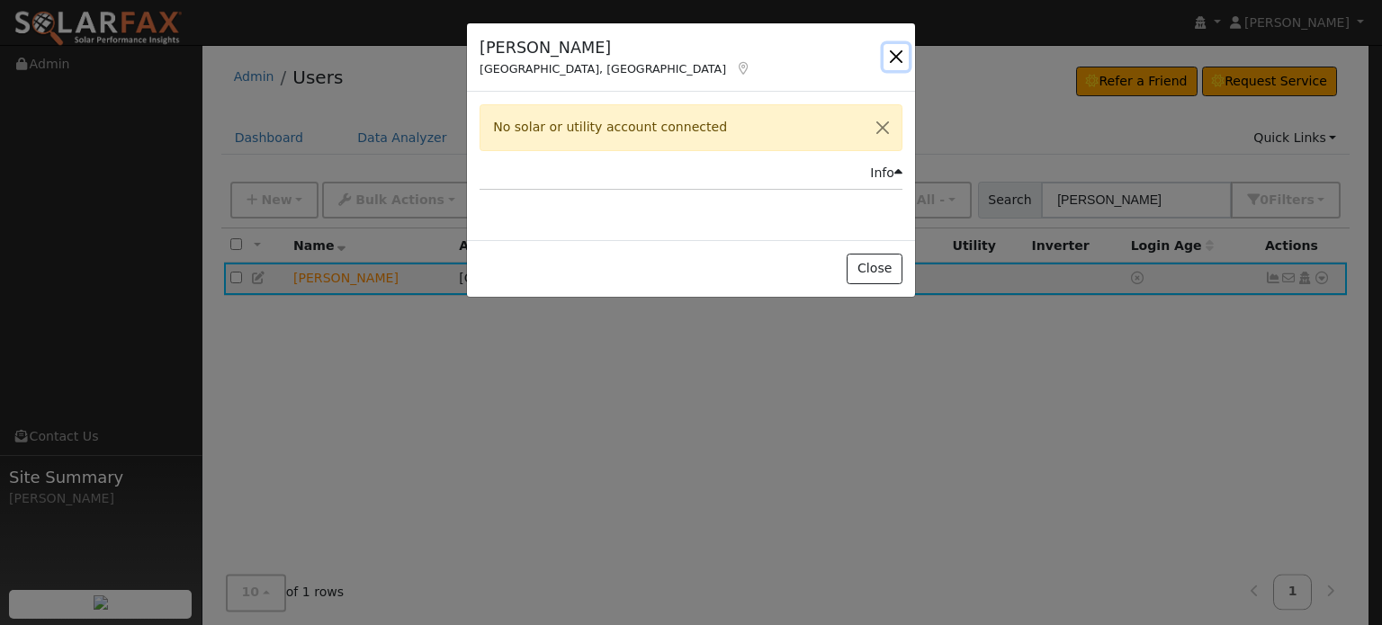
click at [895, 58] on button "button" at bounding box center [896, 56] width 25 height 25
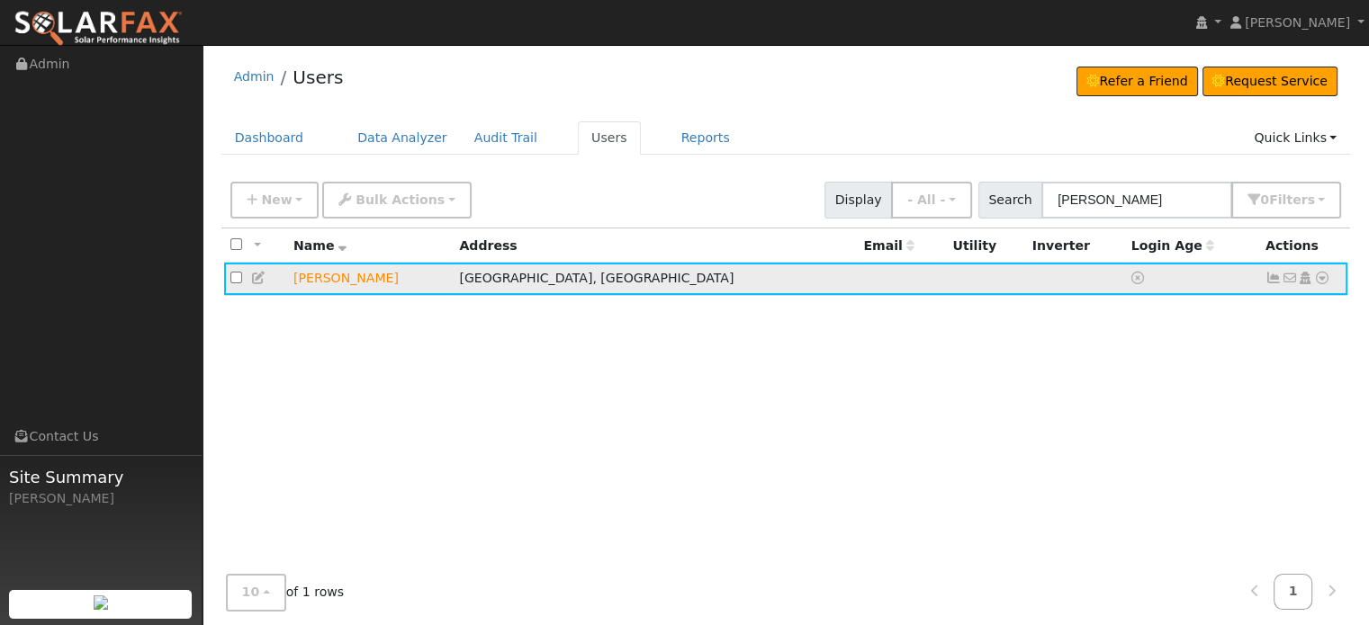
click at [1321, 278] on icon at bounding box center [1322, 278] width 16 height 13
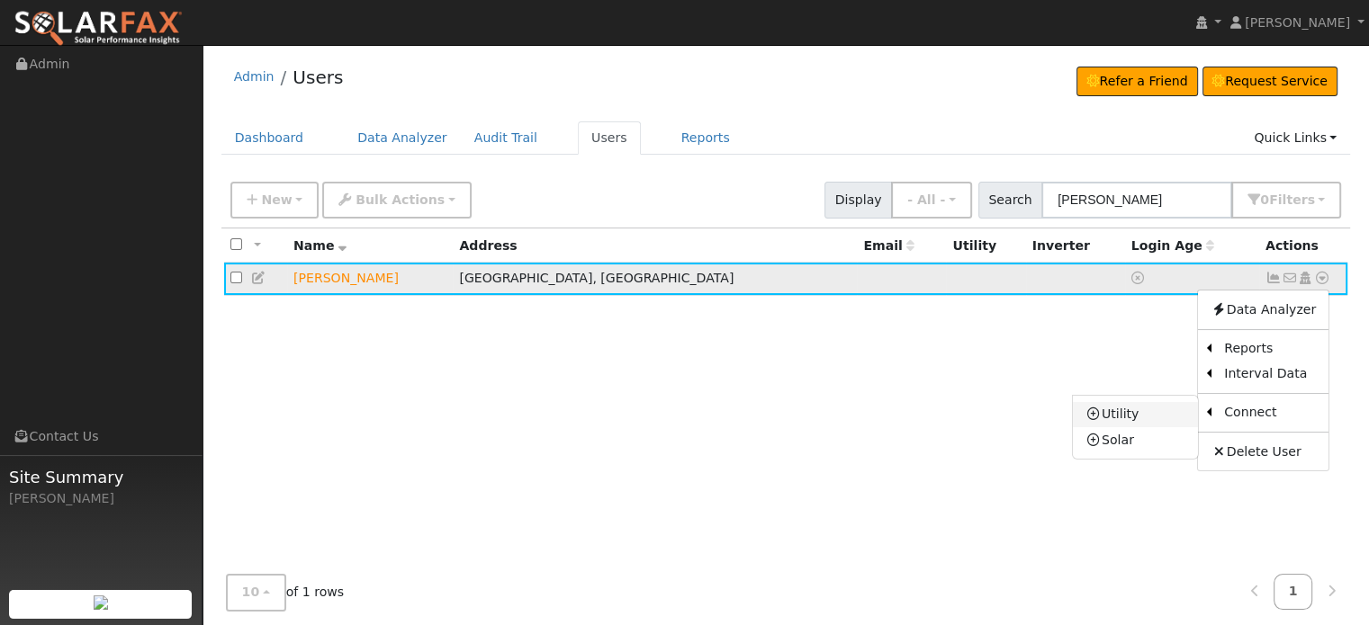
click at [1123, 414] on link "Utility" at bounding box center [1135, 414] width 125 height 25
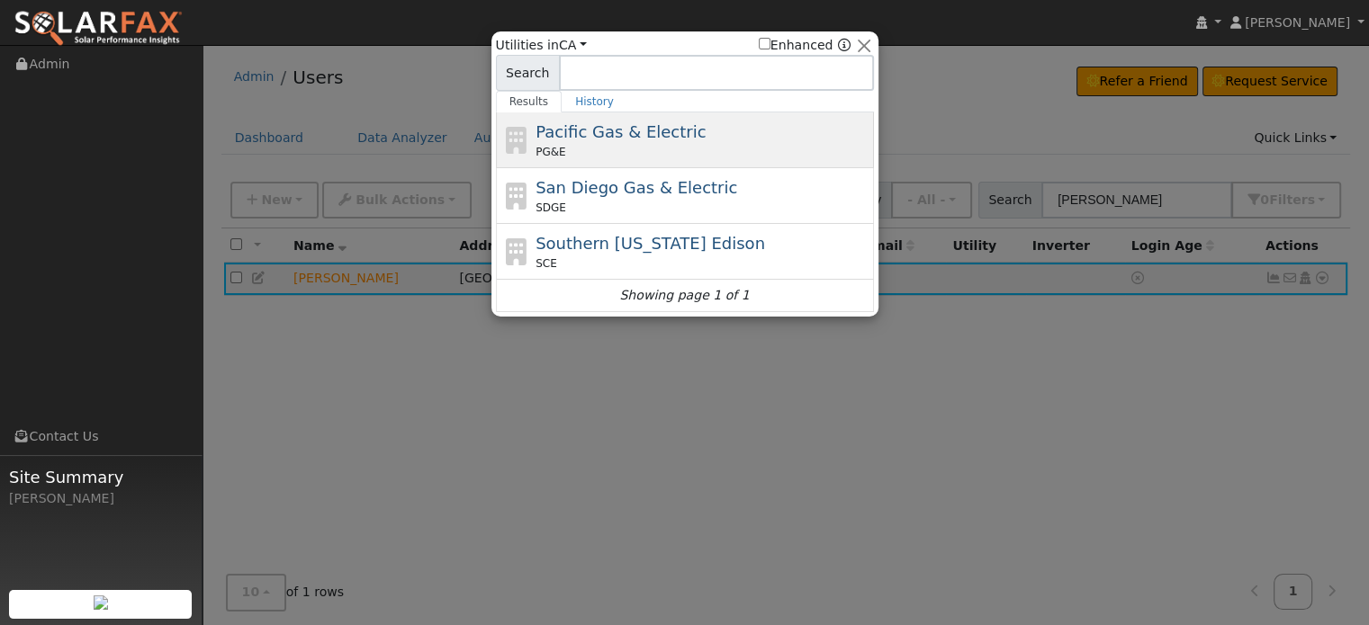
click at [614, 133] on span "Pacific Gas & Electric" at bounding box center [620, 131] width 170 height 19
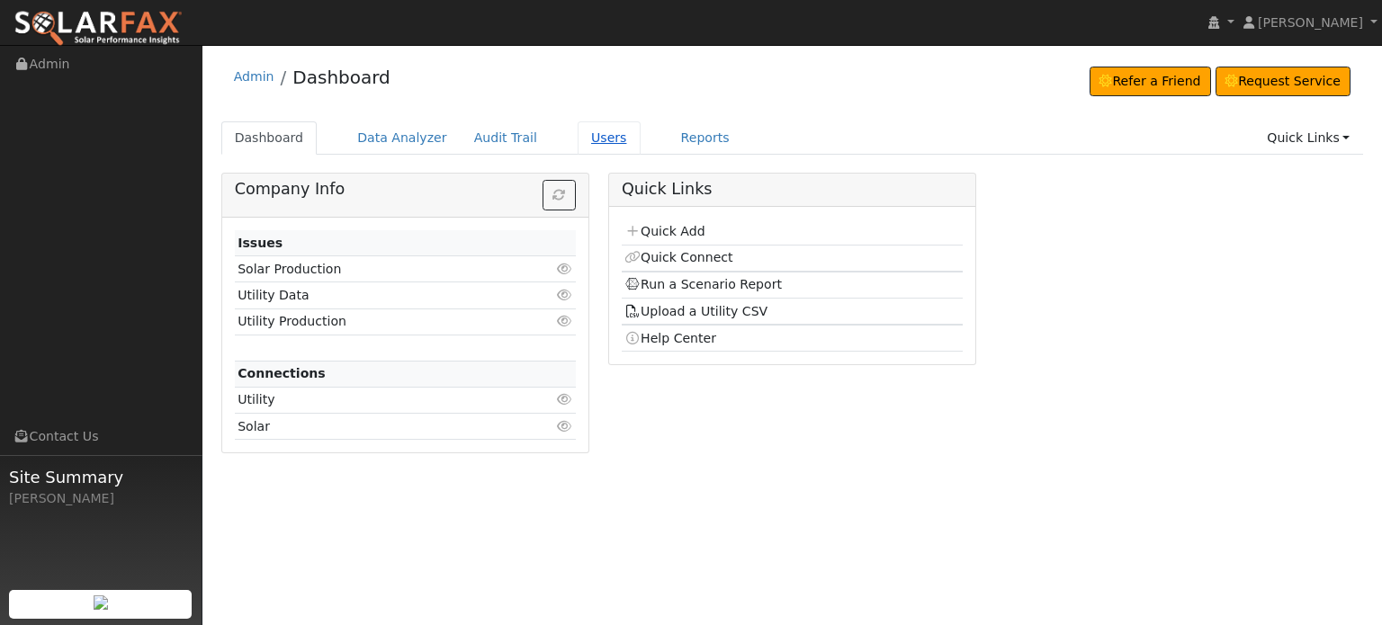
click at [580, 136] on link "Users" at bounding box center [609, 137] width 63 height 33
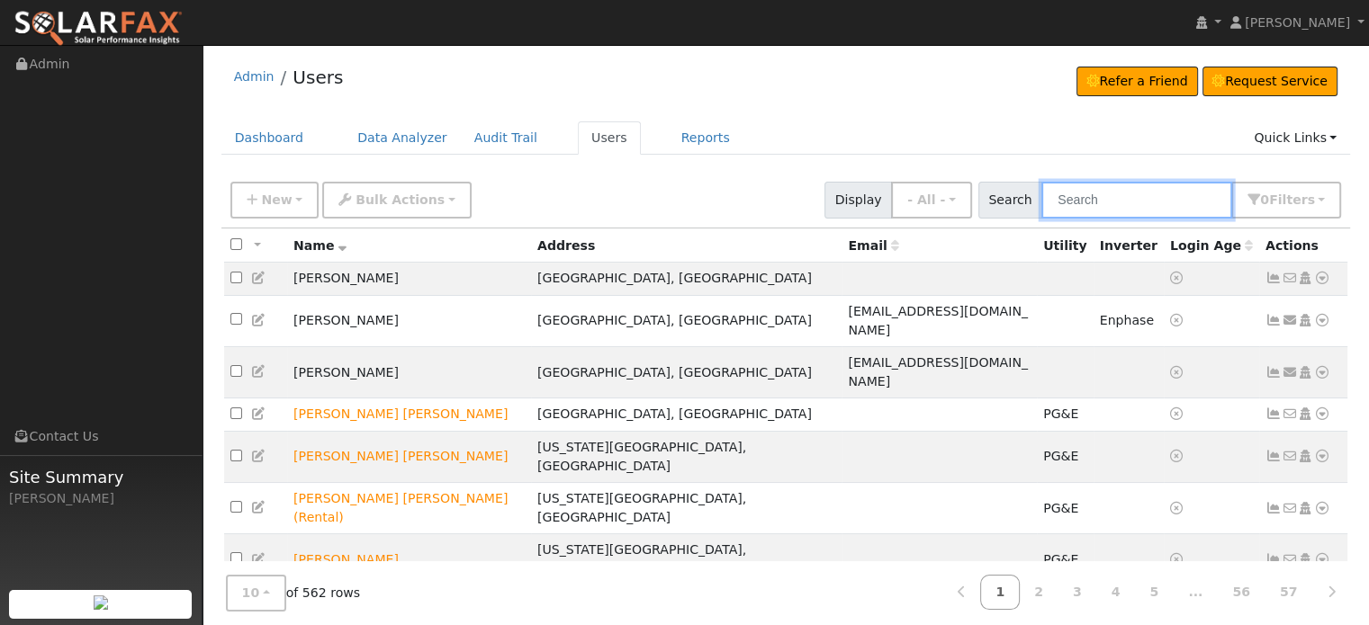
click at [1125, 203] on input "text" at bounding box center [1136, 200] width 191 height 37
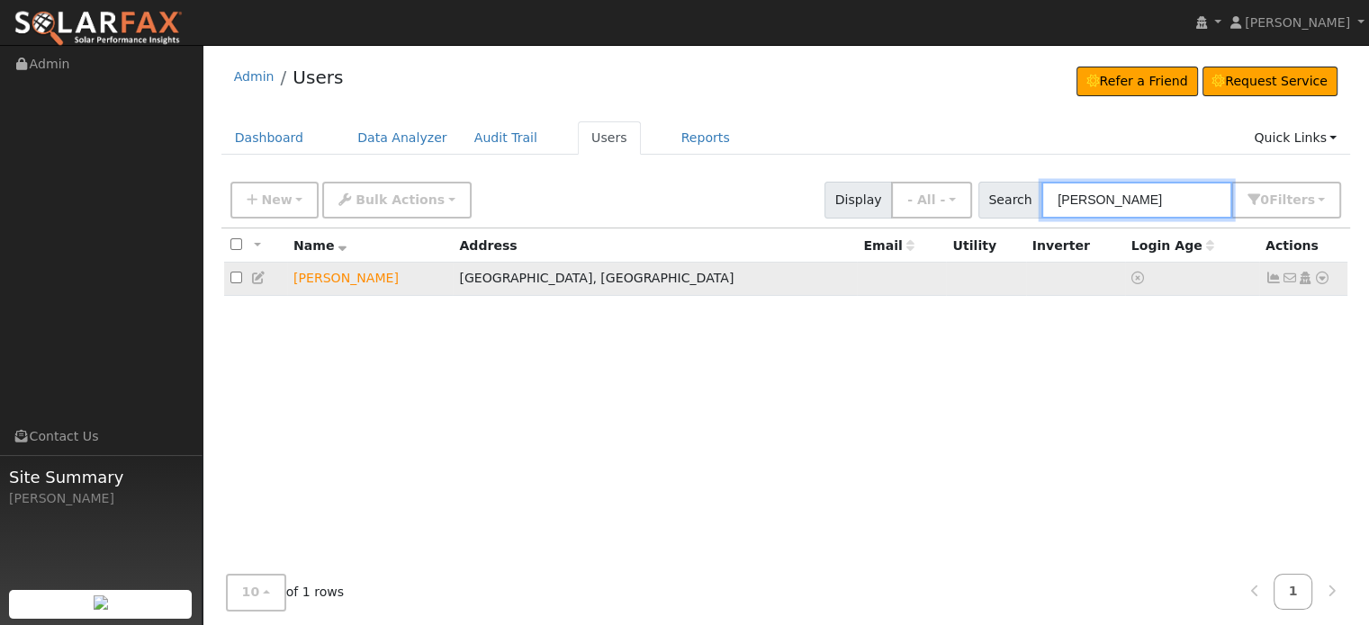
type input "erica"
click at [1331, 278] on td "No email address Send Email... Copy a Link Reset Password Open Access Data Anal…" at bounding box center [1303, 279] width 89 height 33
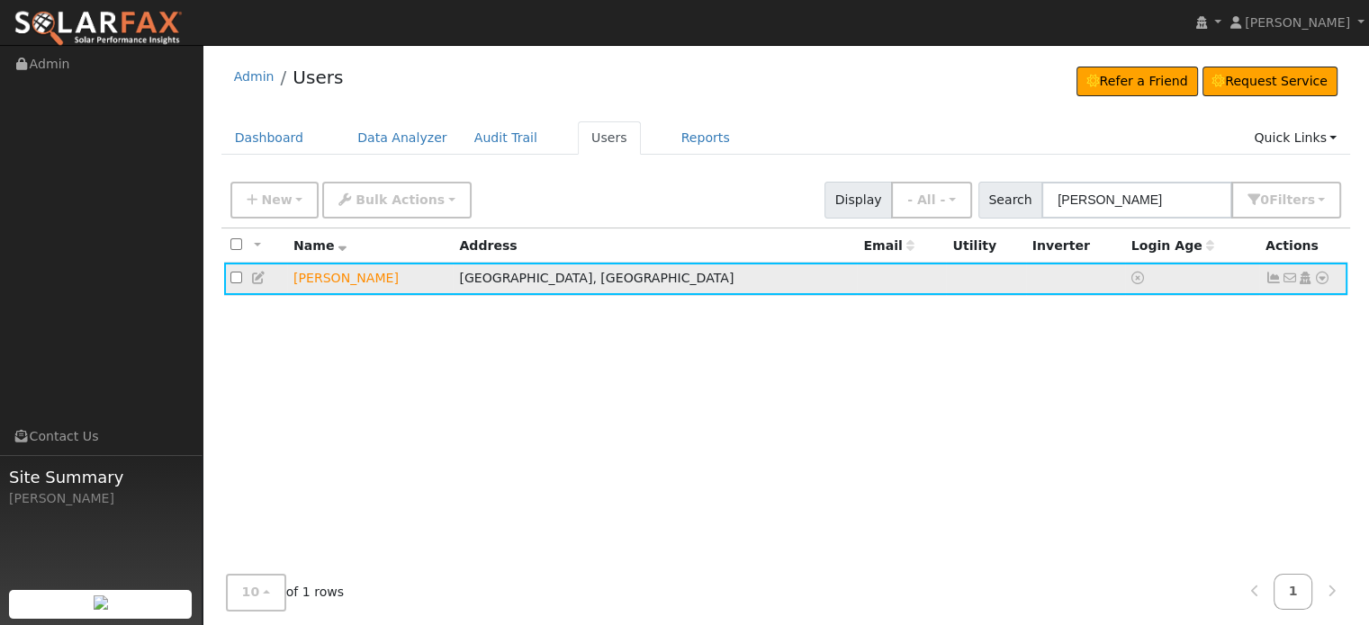
click at [1321, 278] on icon at bounding box center [1322, 278] width 16 height 13
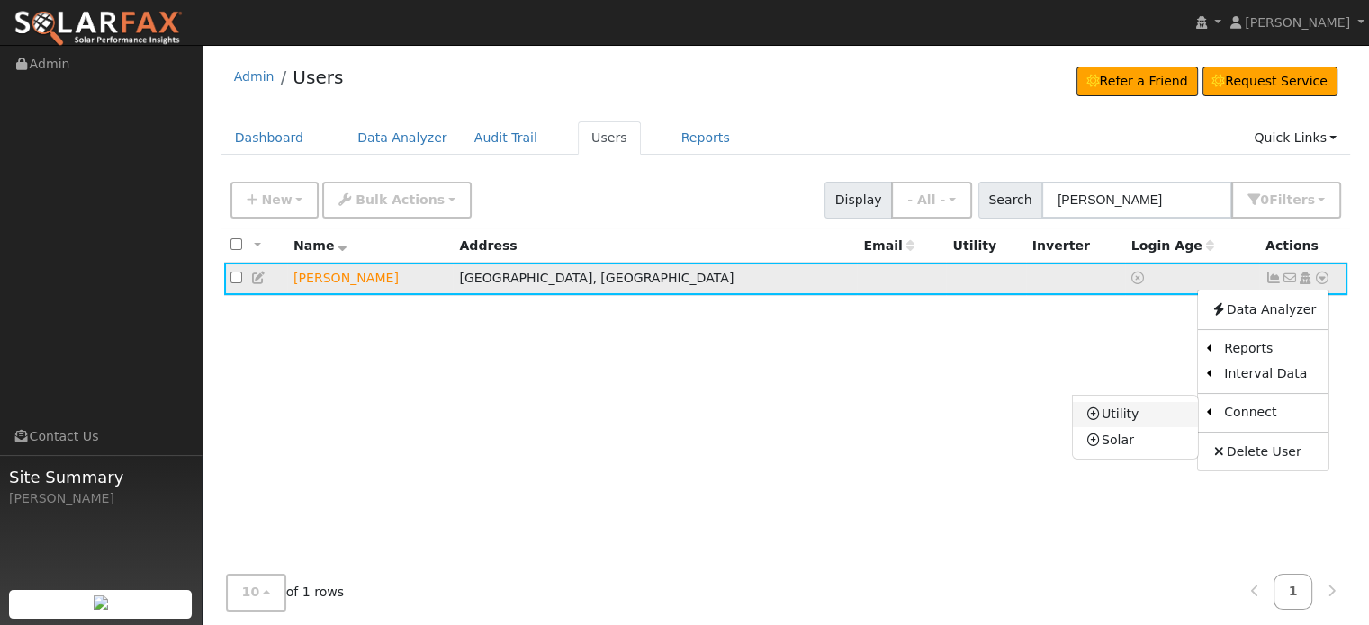
click at [1120, 416] on link "Utility" at bounding box center [1135, 414] width 125 height 25
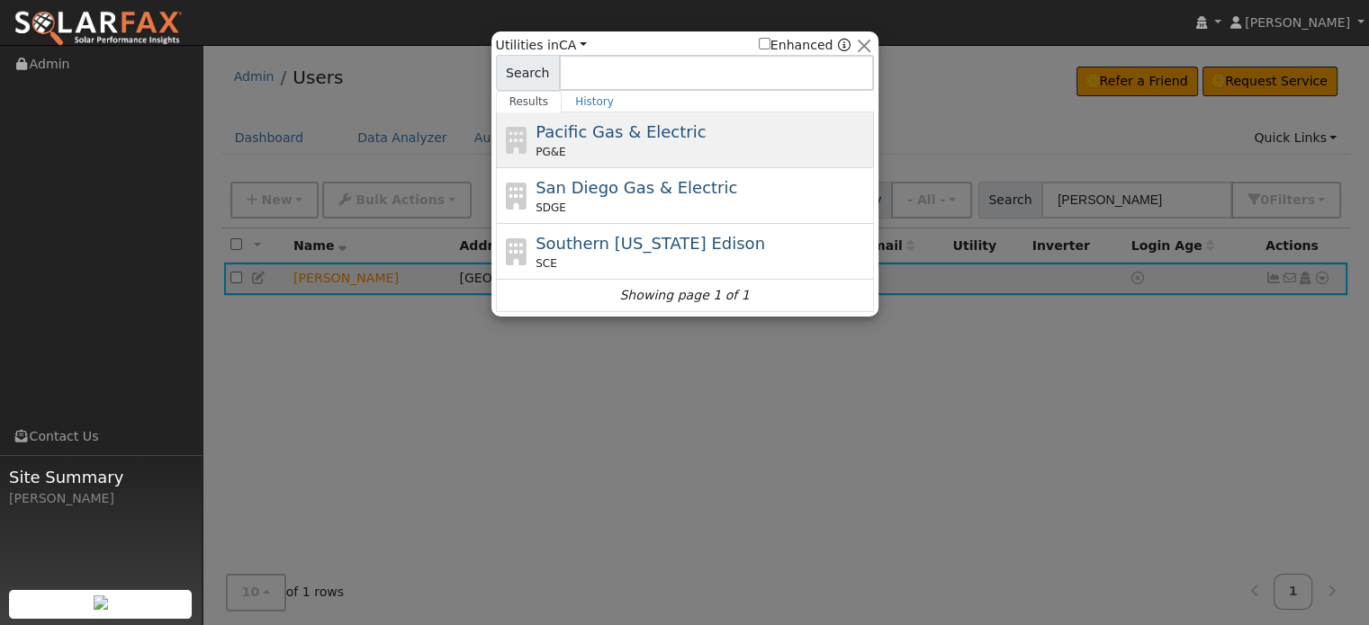
click at [611, 142] on div "Pacific Gas & Electric PG&E" at bounding box center [702, 140] width 334 height 40
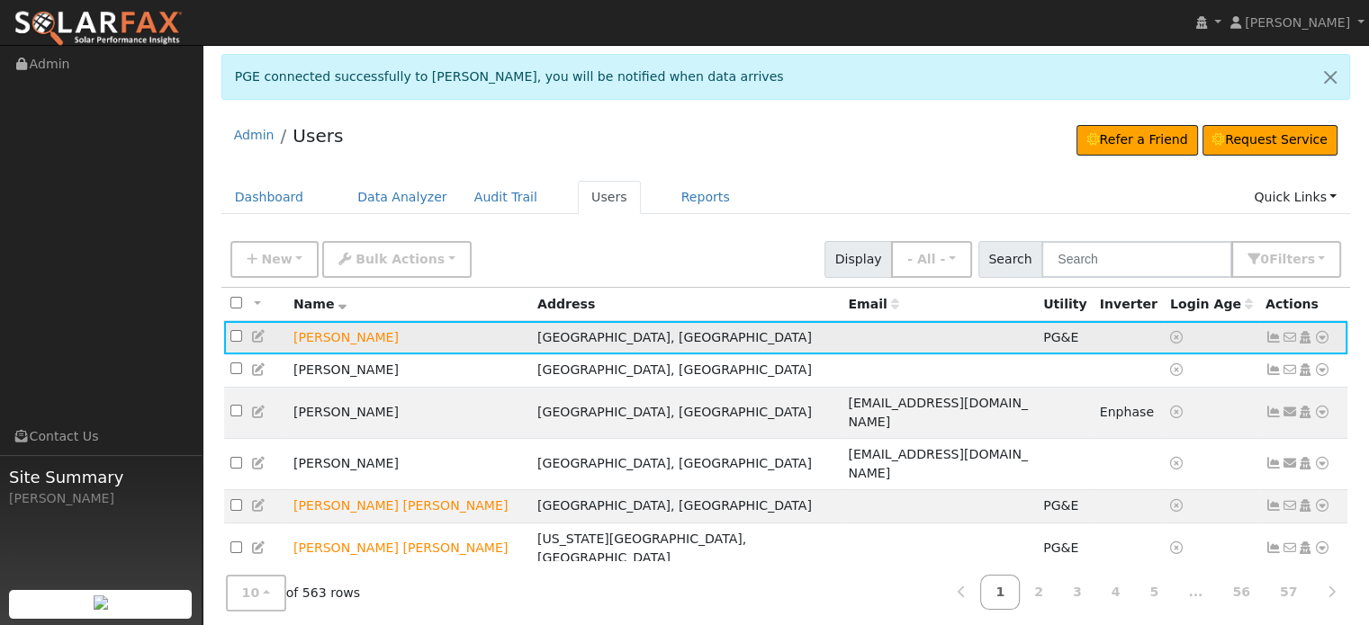
click at [1269, 336] on icon at bounding box center [1273, 337] width 16 height 13
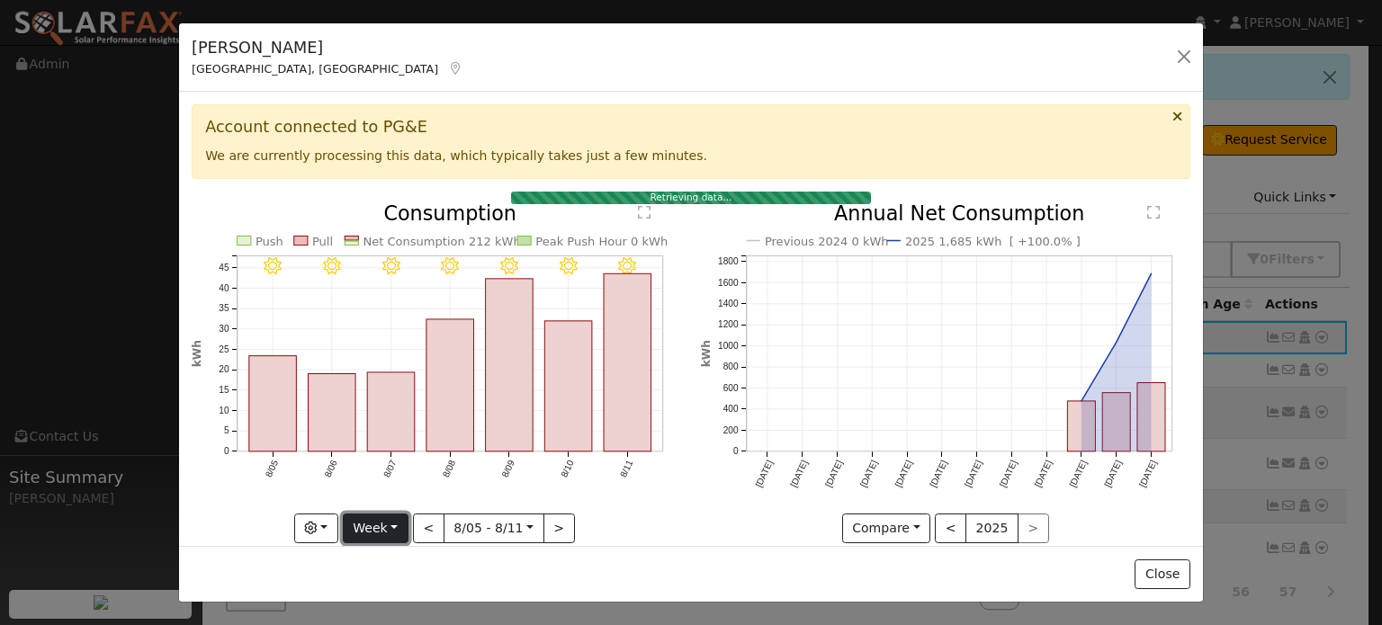
click at [390, 521] on button "Week" at bounding box center [376, 529] width 66 height 31
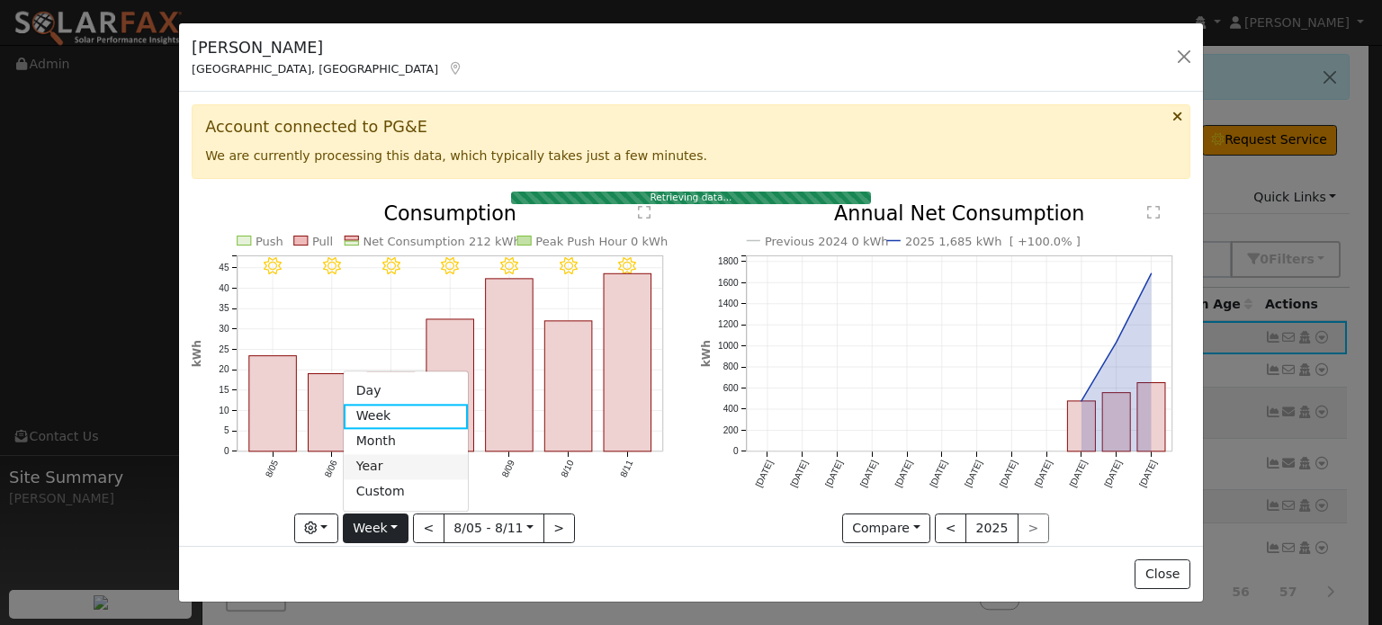
click at [390, 459] on link "Year" at bounding box center [406, 466] width 125 height 25
type input "[DATE]"
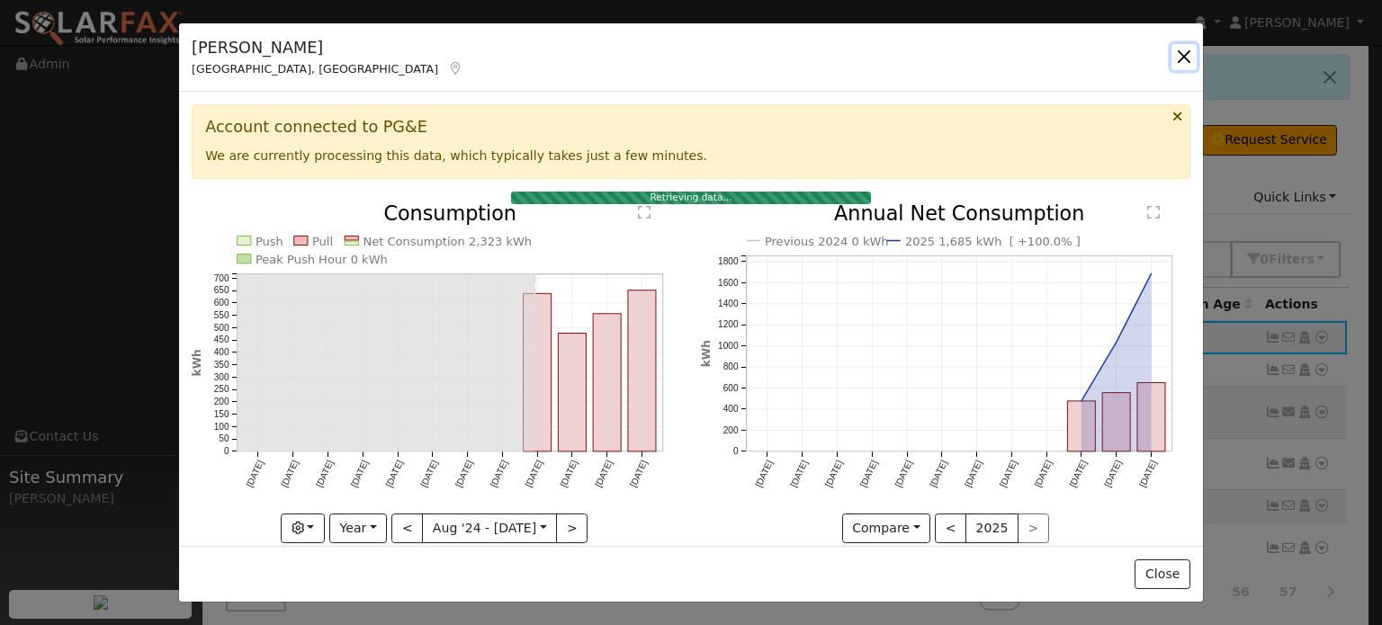
click at [1181, 54] on button "button" at bounding box center [1184, 56] width 25 height 25
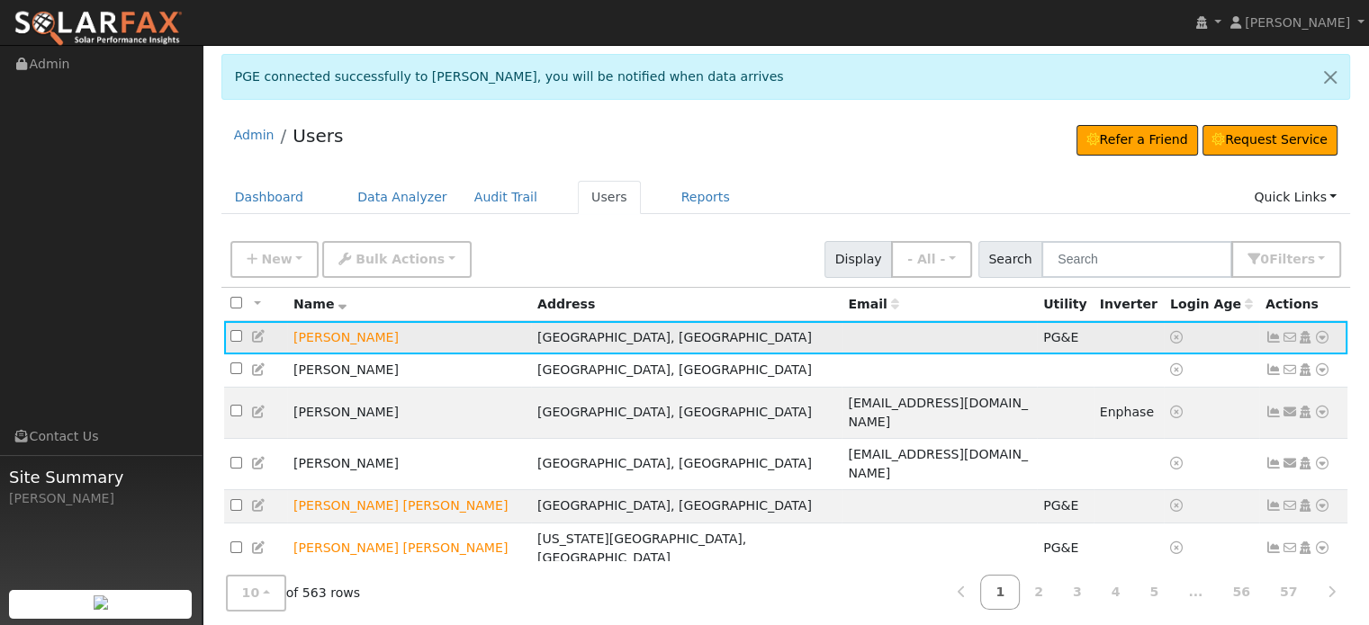
click at [1272, 337] on icon at bounding box center [1273, 337] width 16 height 13
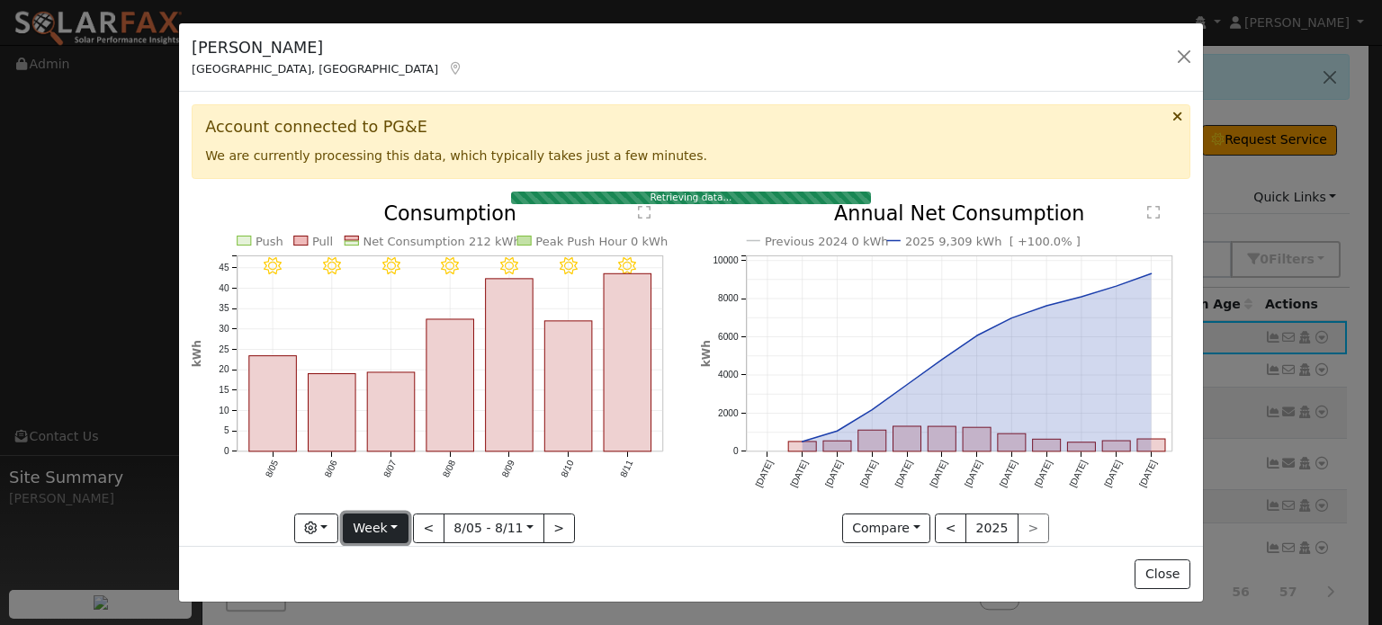
click at [396, 514] on button "Week" at bounding box center [376, 529] width 66 height 31
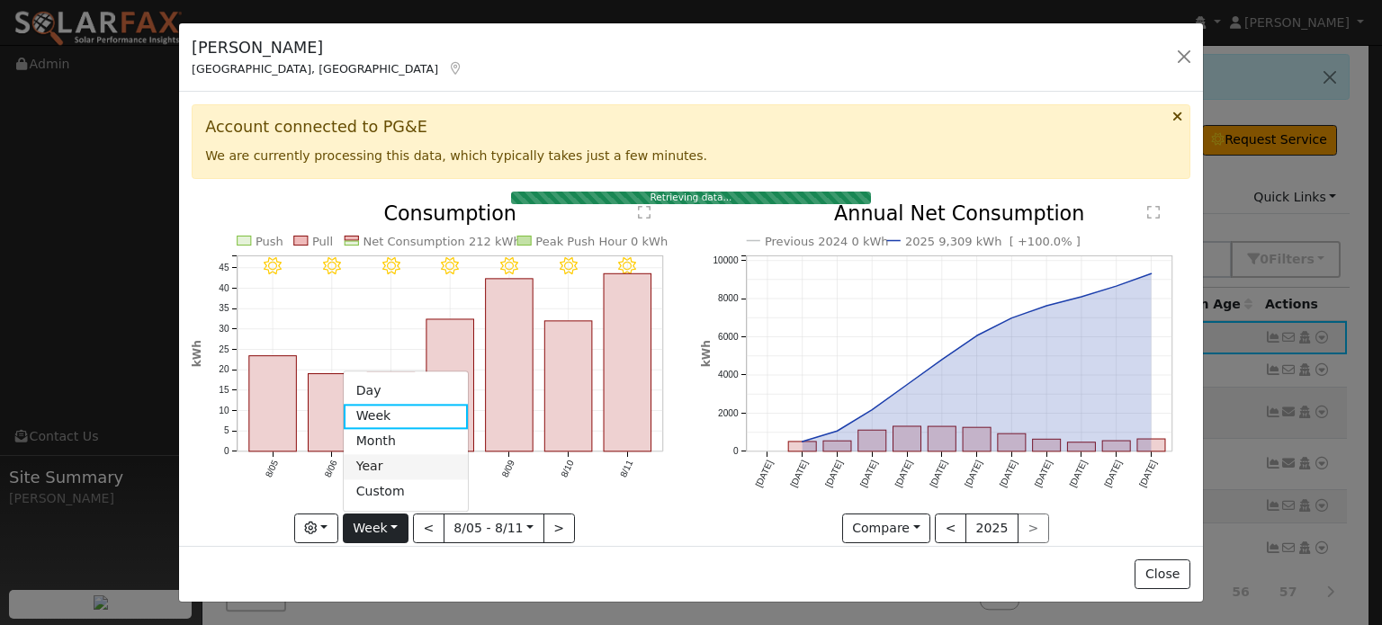
click at [382, 461] on link "Year" at bounding box center [406, 466] width 125 height 25
type input "[DATE]"
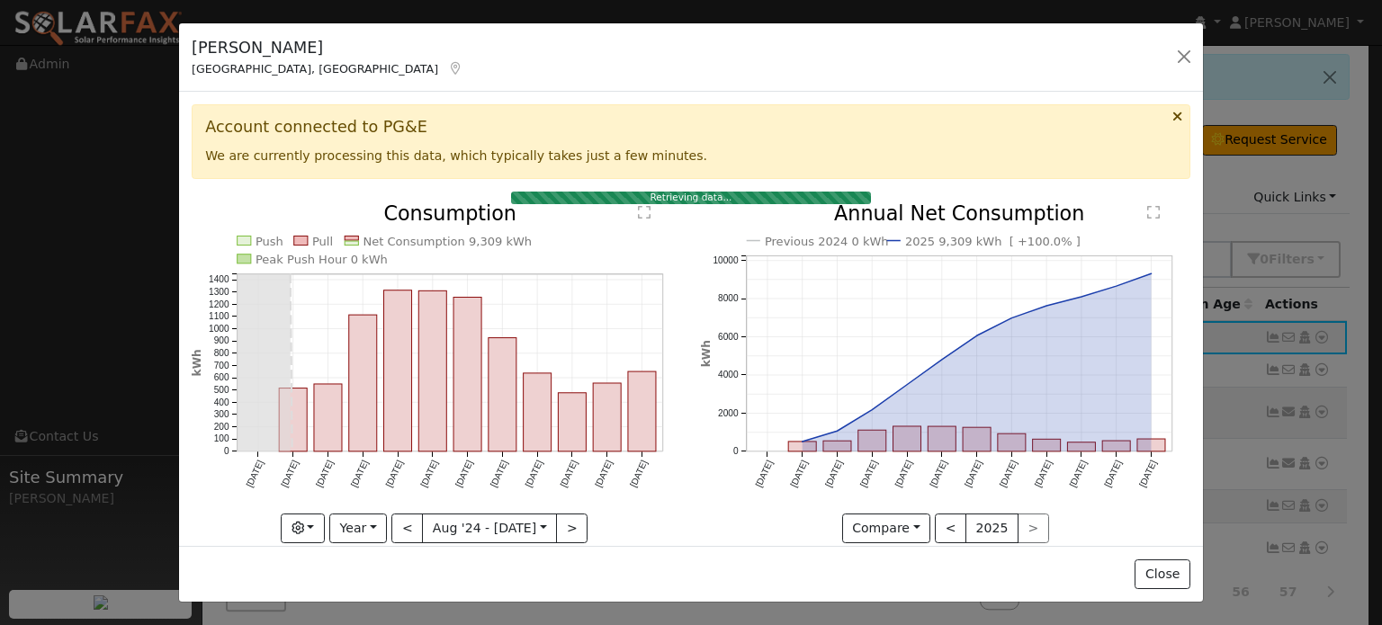
click at [90, 99] on div "[PERSON_NAME] [GEOGRAPHIC_DATA], [GEOGRAPHIC_DATA] Default Account Default Acco…" at bounding box center [691, 312] width 1382 height 625
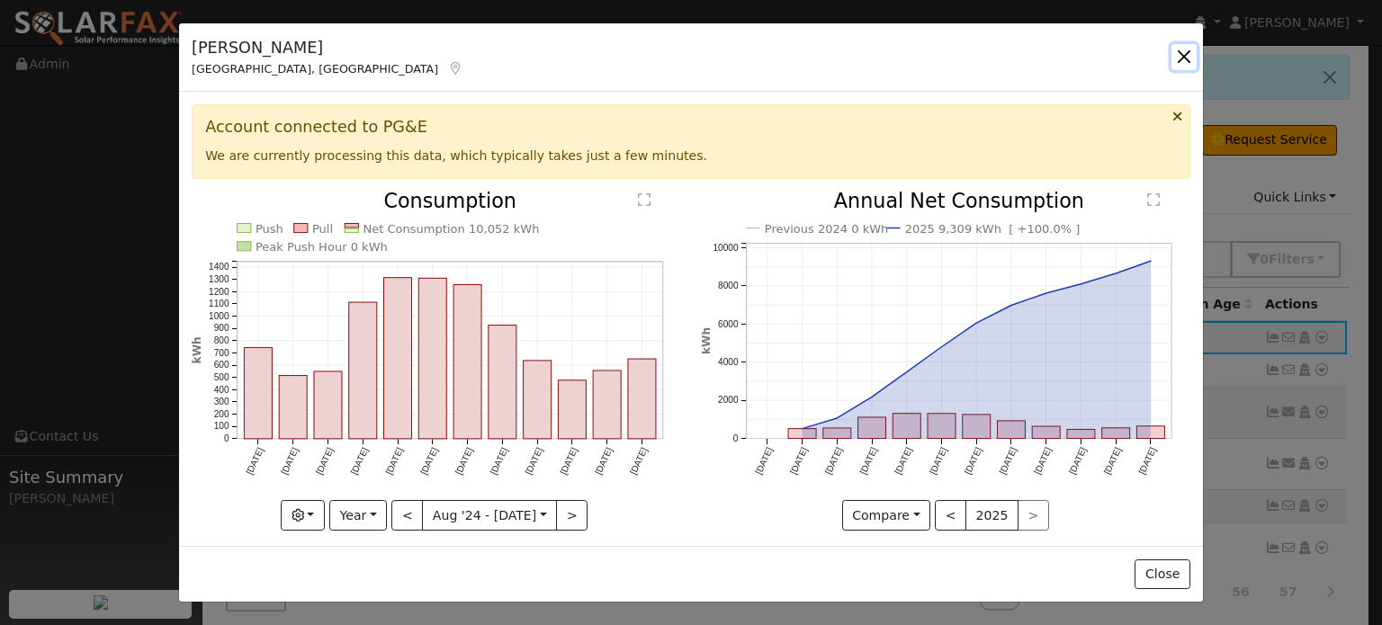
click at [1182, 55] on button "button" at bounding box center [1184, 56] width 25 height 25
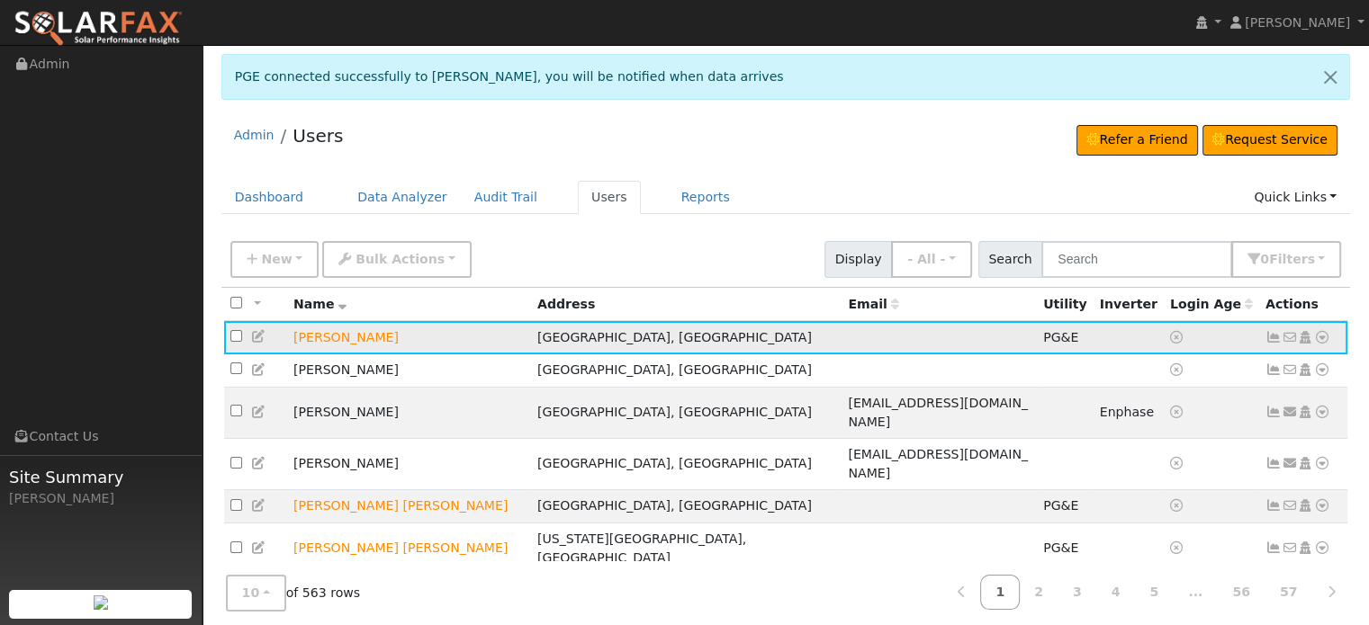
click at [1324, 334] on icon at bounding box center [1322, 337] width 16 height 13
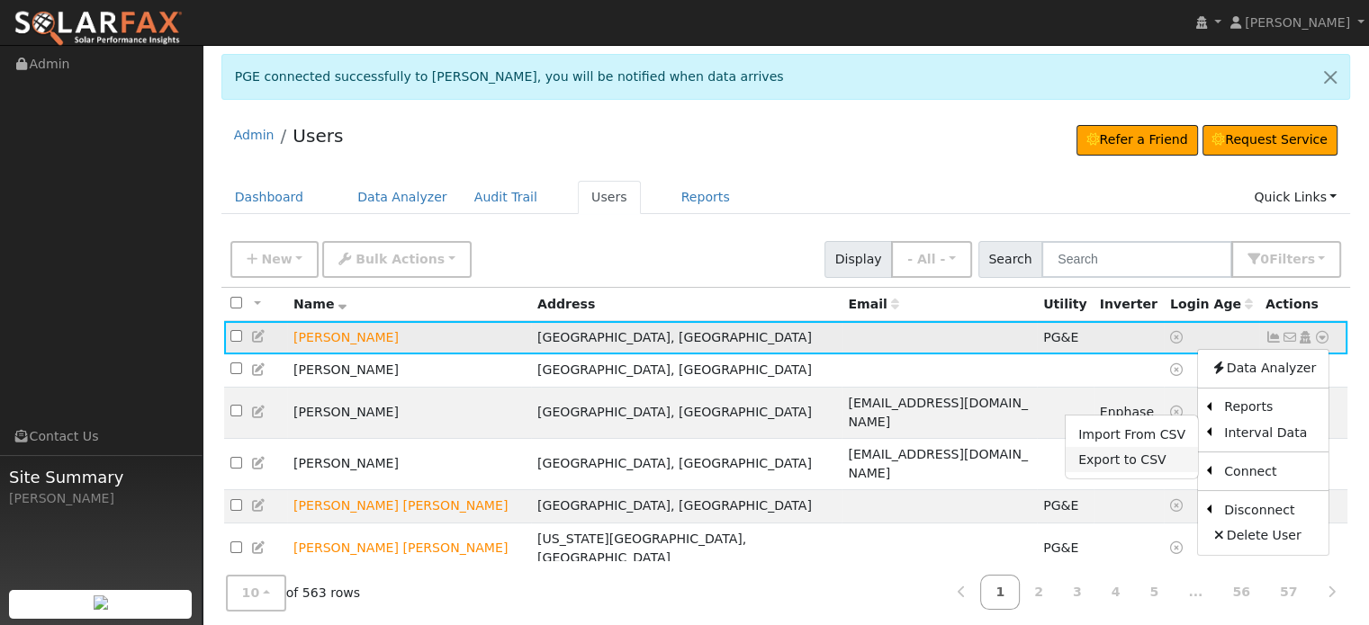
click at [1135, 464] on link "Export to CSV" at bounding box center [1131, 459] width 132 height 25
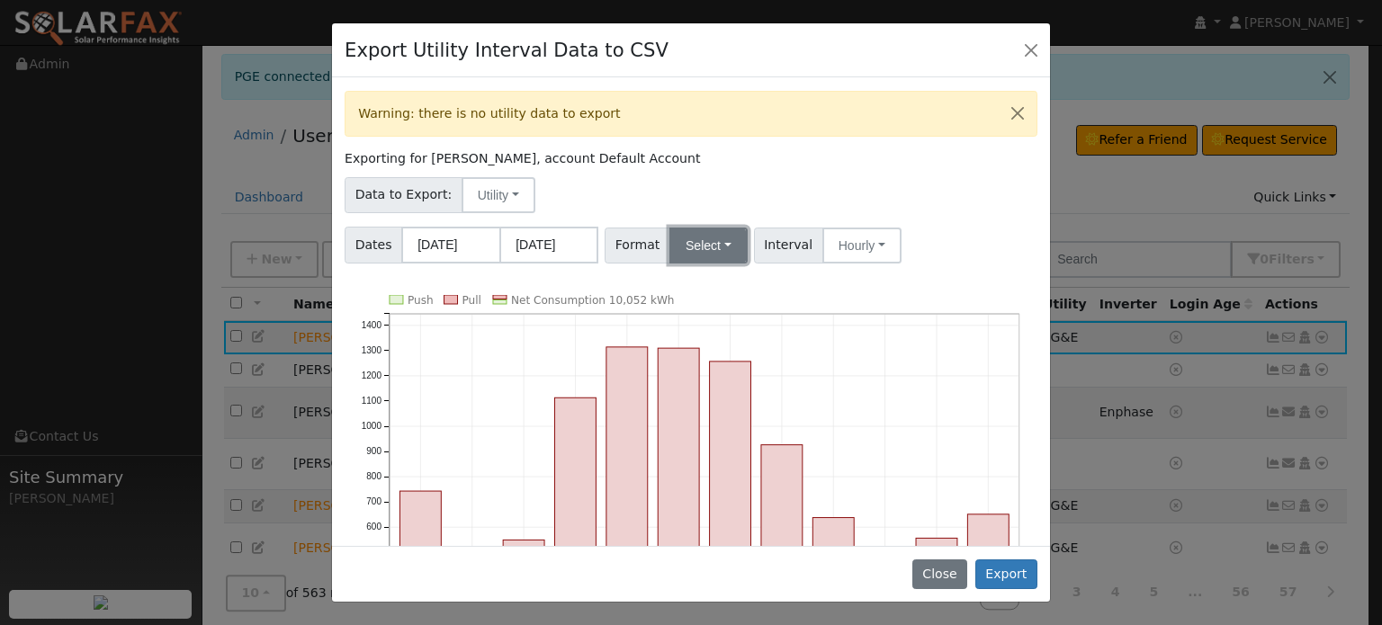
click at [724, 248] on button "Select" at bounding box center [709, 246] width 78 height 36
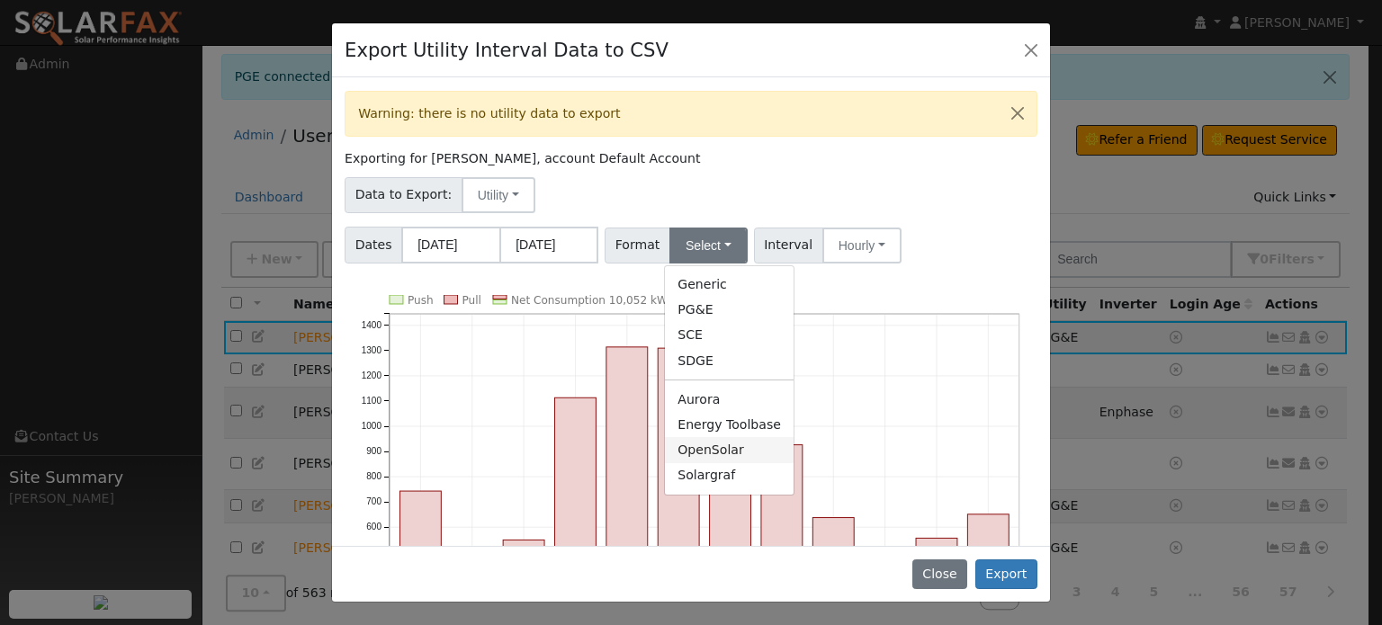
click at [702, 450] on link "OpenSolar" at bounding box center [729, 449] width 129 height 25
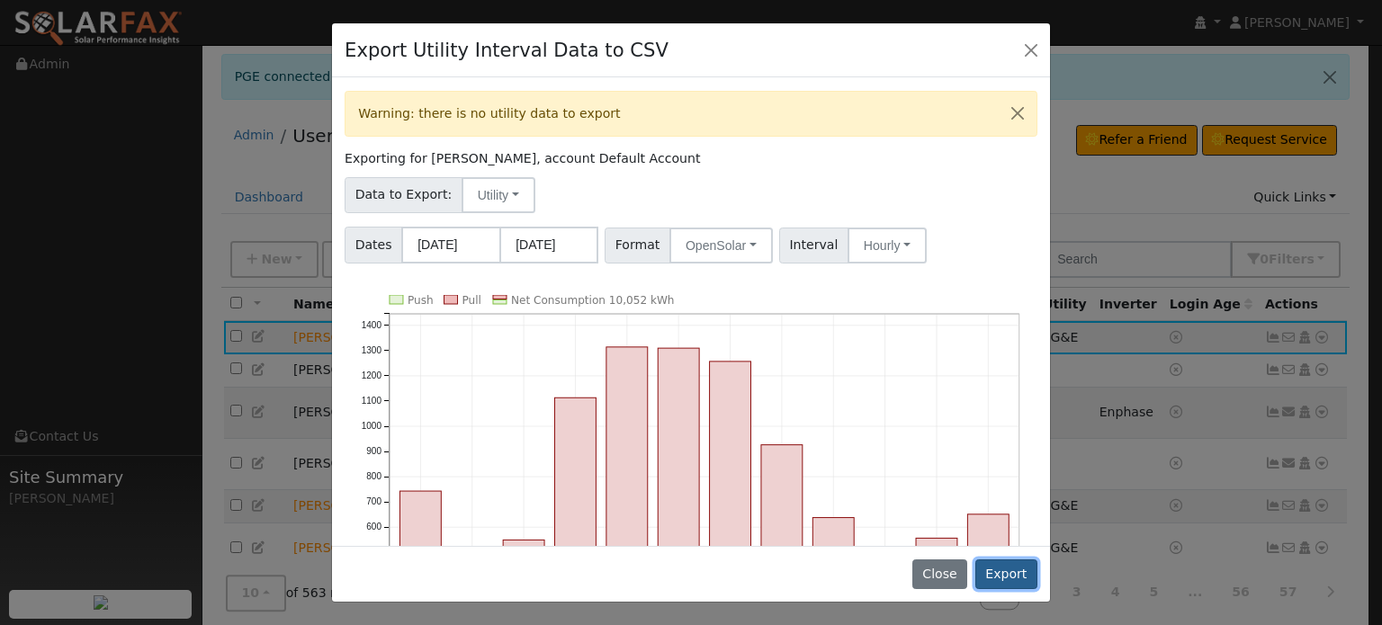
click at [1017, 578] on button "Export" at bounding box center [1007, 575] width 62 height 31
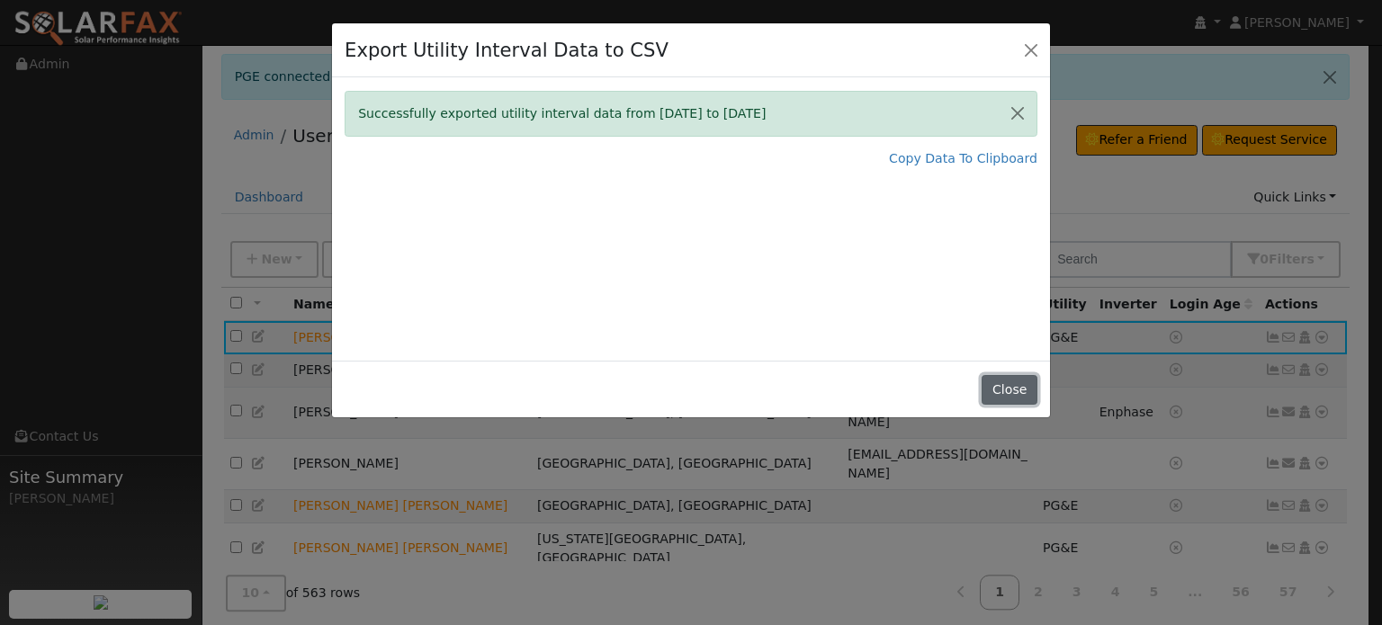
drag, startPoint x: 1022, startPoint y: 387, endPoint x: 1012, endPoint y: 363, distance: 26.6
click at [1022, 387] on button "Close" at bounding box center [1009, 390] width 55 height 31
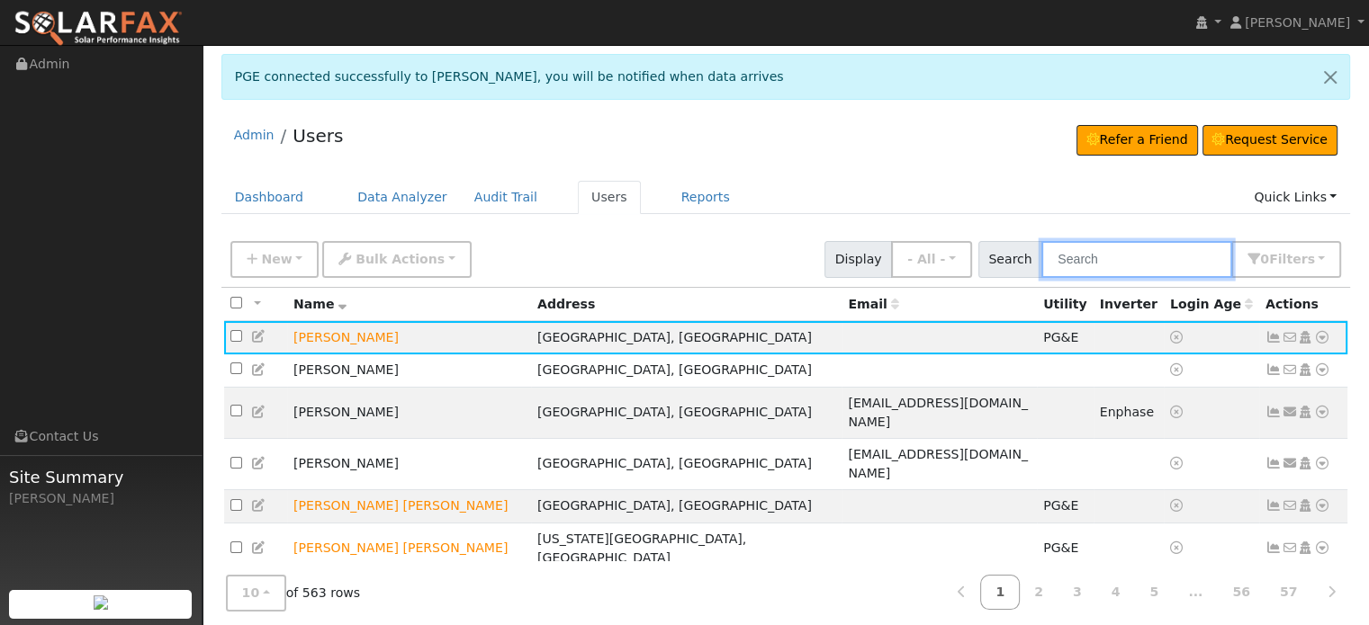
click at [1128, 253] on input "text" at bounding box center [1136, 259] width 191 height 37
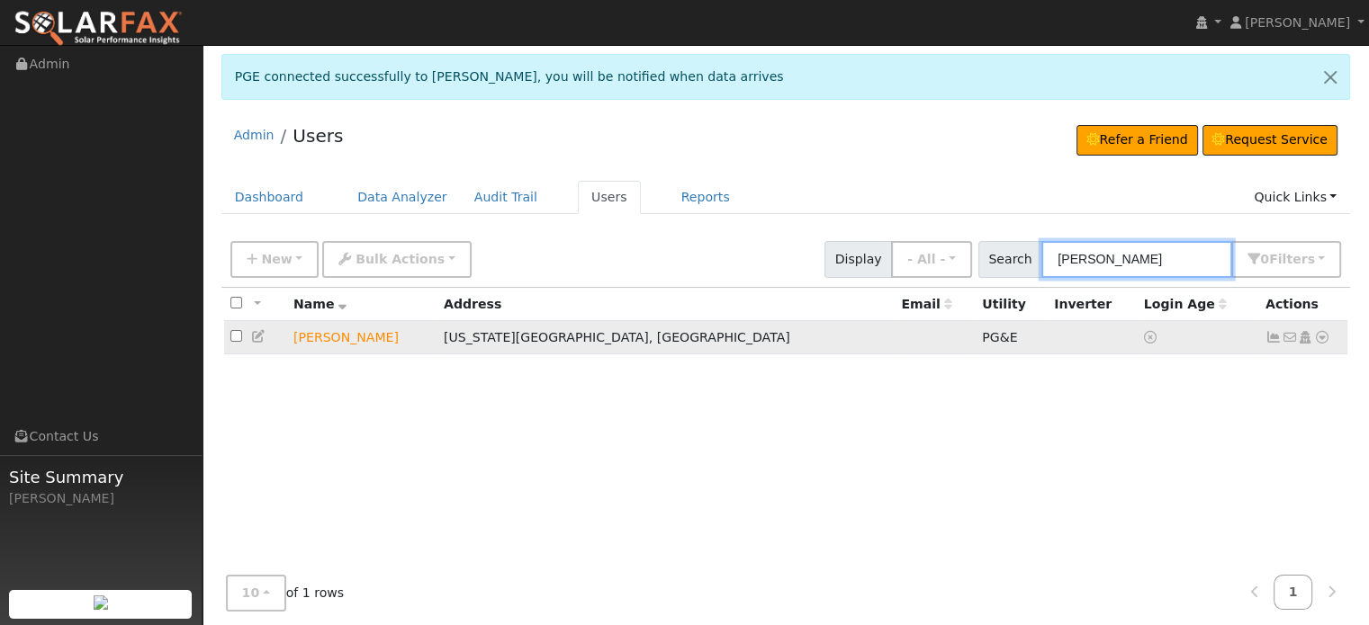
type input "[PERSON_NAME]"
click at [349, 338] on td "[PERSON_NAME]" at bounding box center [362, 337] width 150 height 33
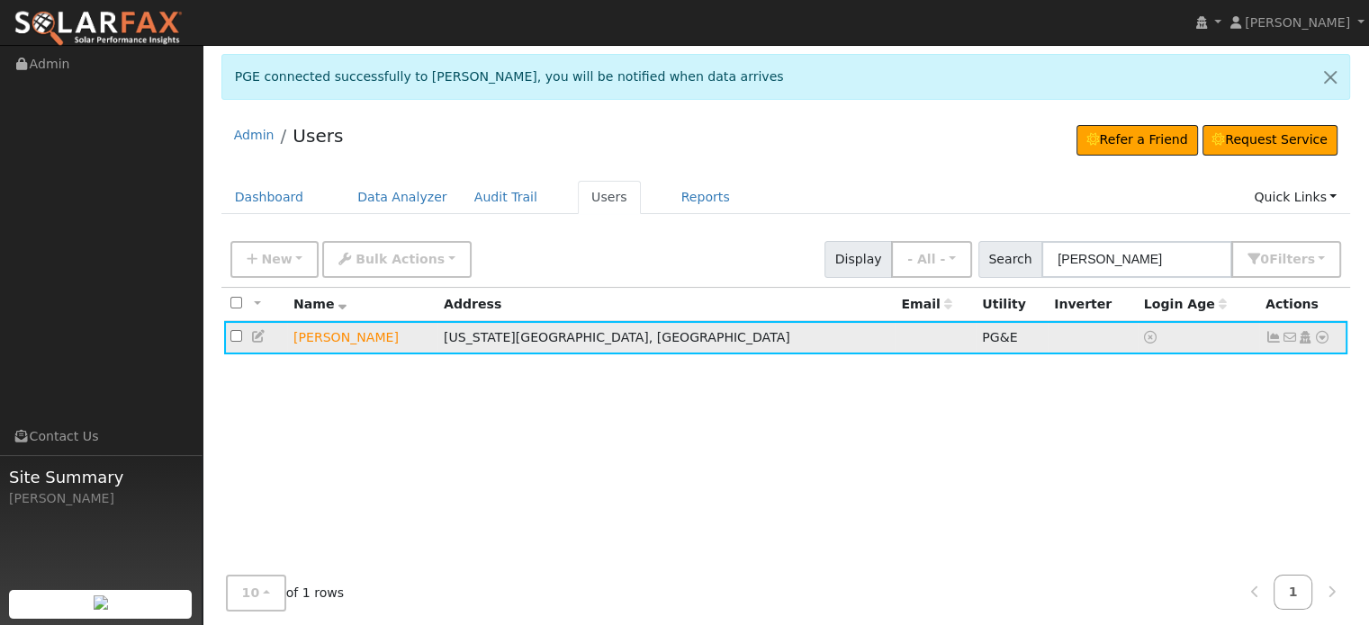
drag, startPoint x: 302, startPoint y: 339, endPoint x: 472, endPoint y: 336, distance: 169.2
click at [302, 339] on td "[PERSON_NAME]" at bounding box center [362, 337] width 150 height 33
click at [547, 339] on td "[US_STATE][GEOGRAPHIC_DATA], [GEOGRAPHIC_DATA]" at bounding box center [665, 337] width 457 height 33
click at [379, 451] on div "All None All on page None on page Name Address Email Utility Inverter Login Age…" at bounding box center [785, 475] width 1129 height 375
click at [1274, 337] on icon at bounding box center [1273, 337] width 16 height 13
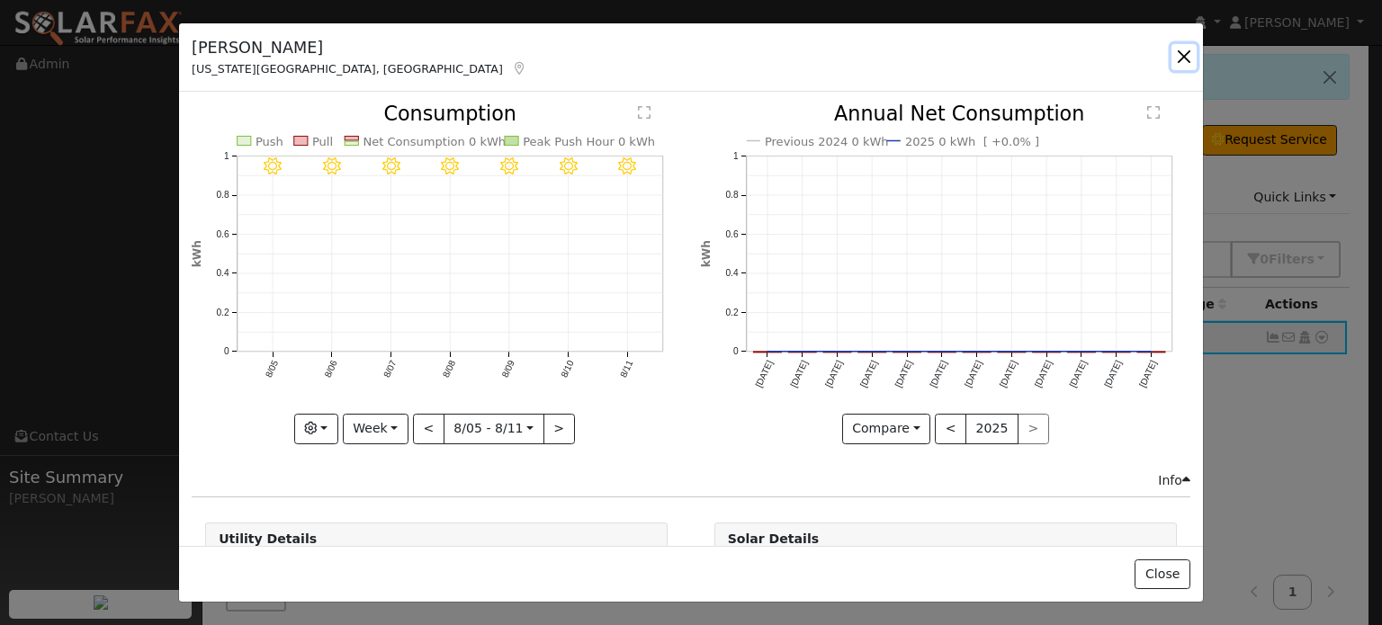
click at [1181, 59] on button "button" at bounding box center [1184, 56] width 25 height 25
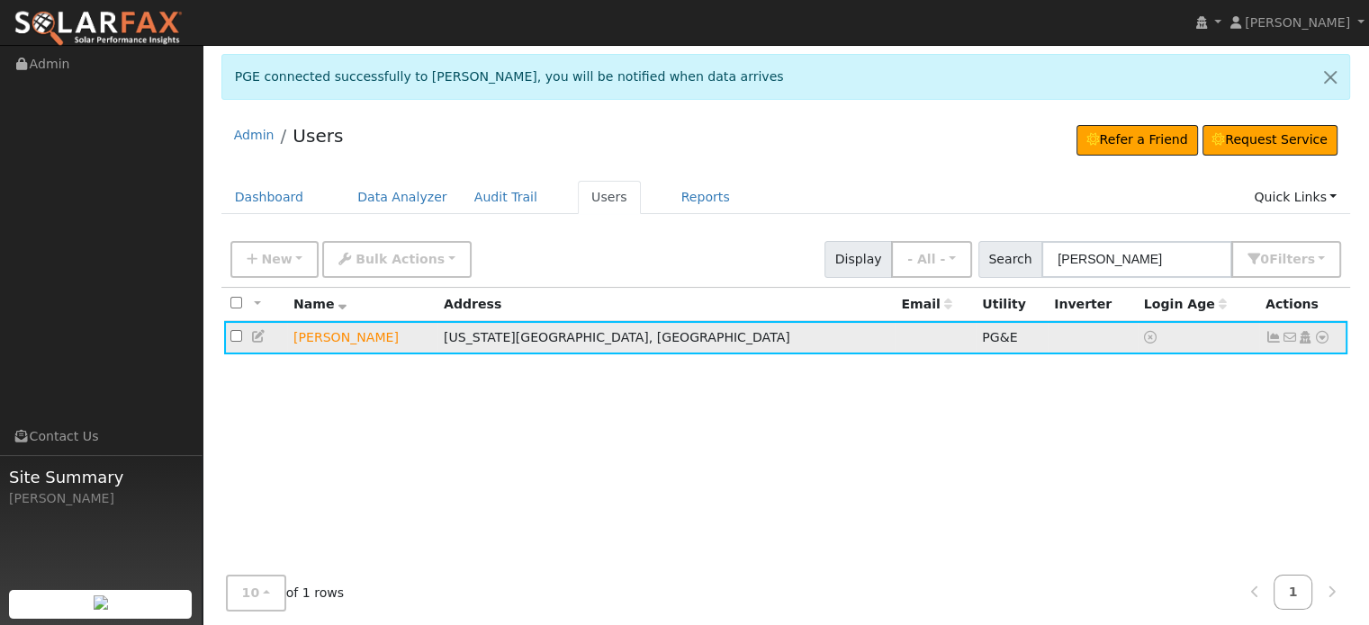
click at [1321, 337] on icon at bounding box center [1322, 337] width 16 height 13
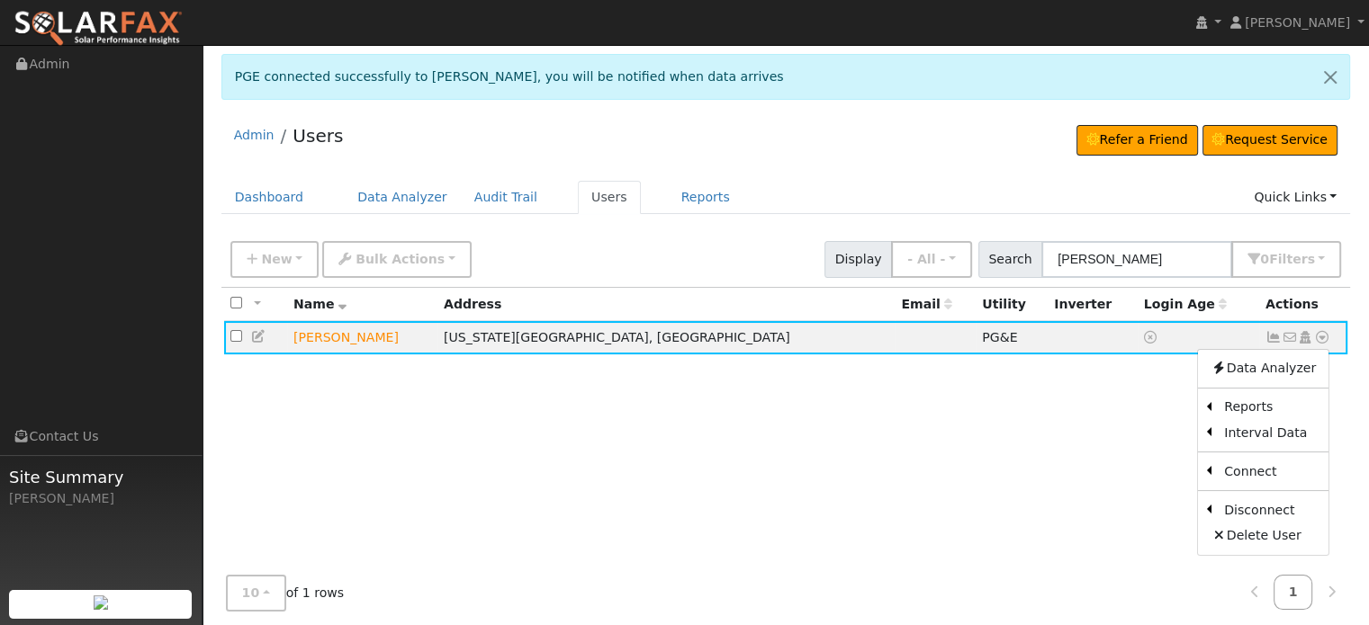
click at [556, 507] on div "All None All on page None on page Name Address Email Utility Inverter Login Age…" at bounding box center [785, 475] width 1129 height 375
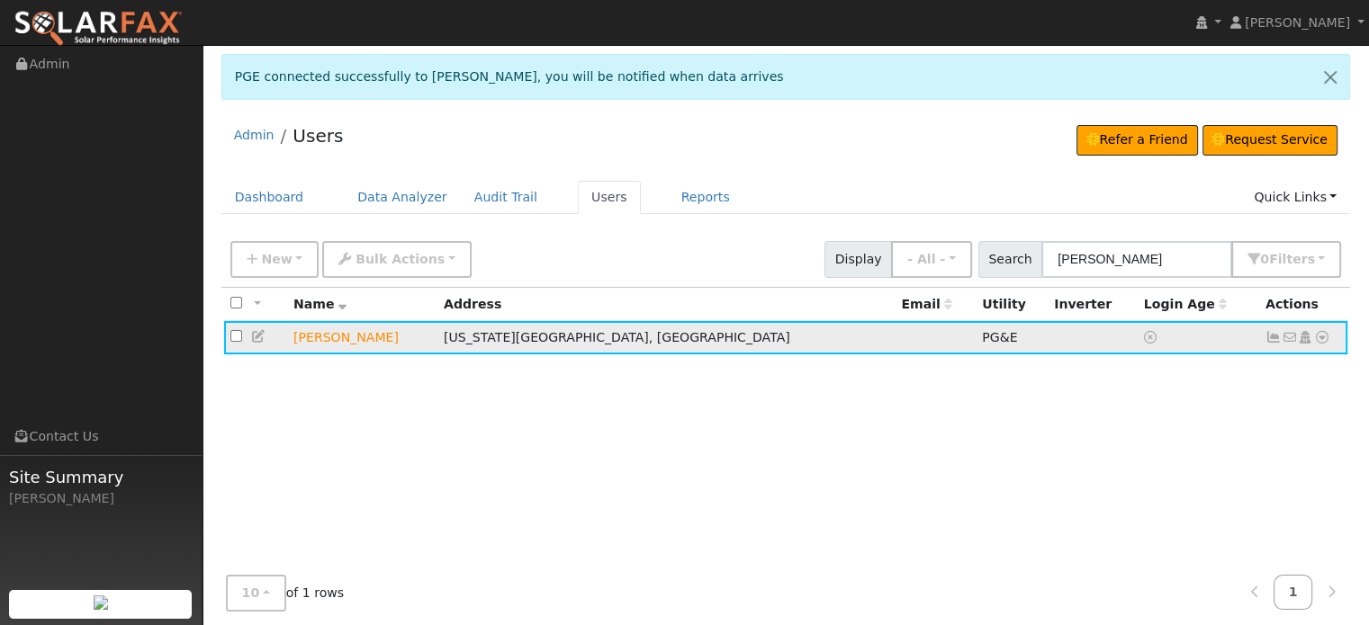
click at [1277, 335] on icon at bounding box center [1273, 337] width 16 height 13
